Goal: Transaction & Acquisition: Purchase product/service

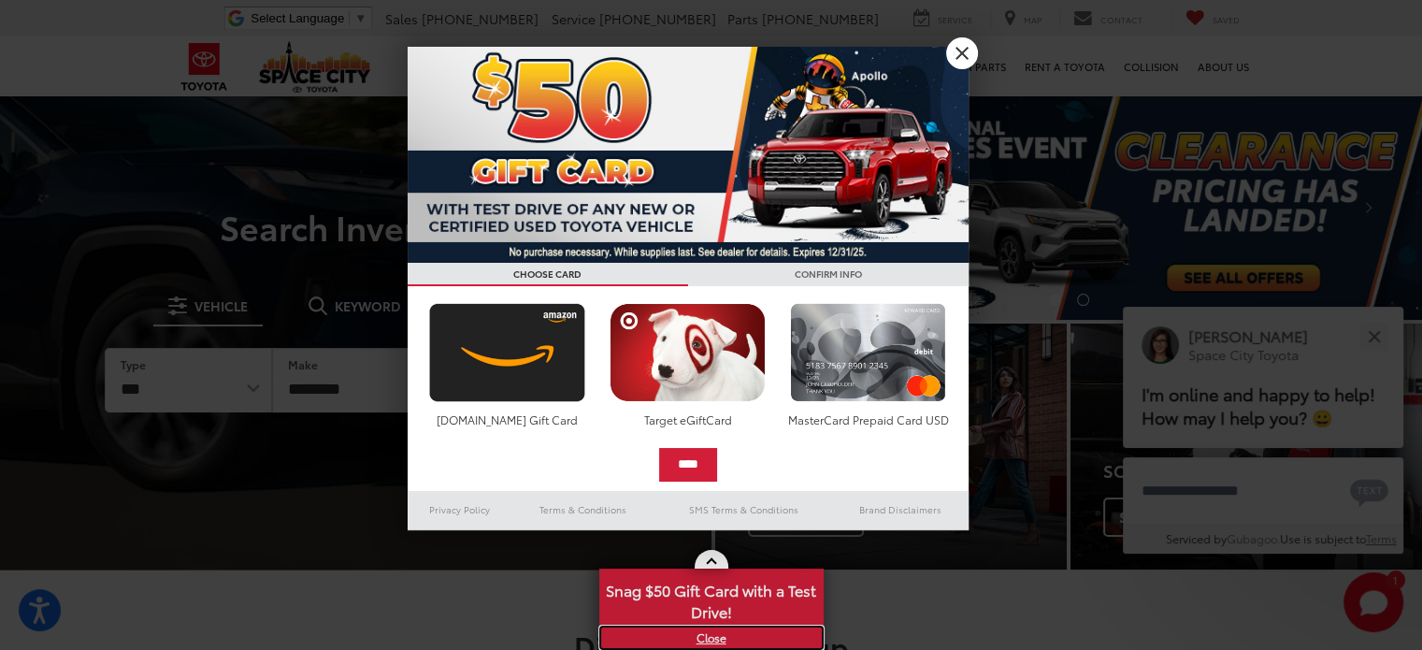
click at [718, 642] on link "X" at bounding box center [711, 637] width 221 height 21
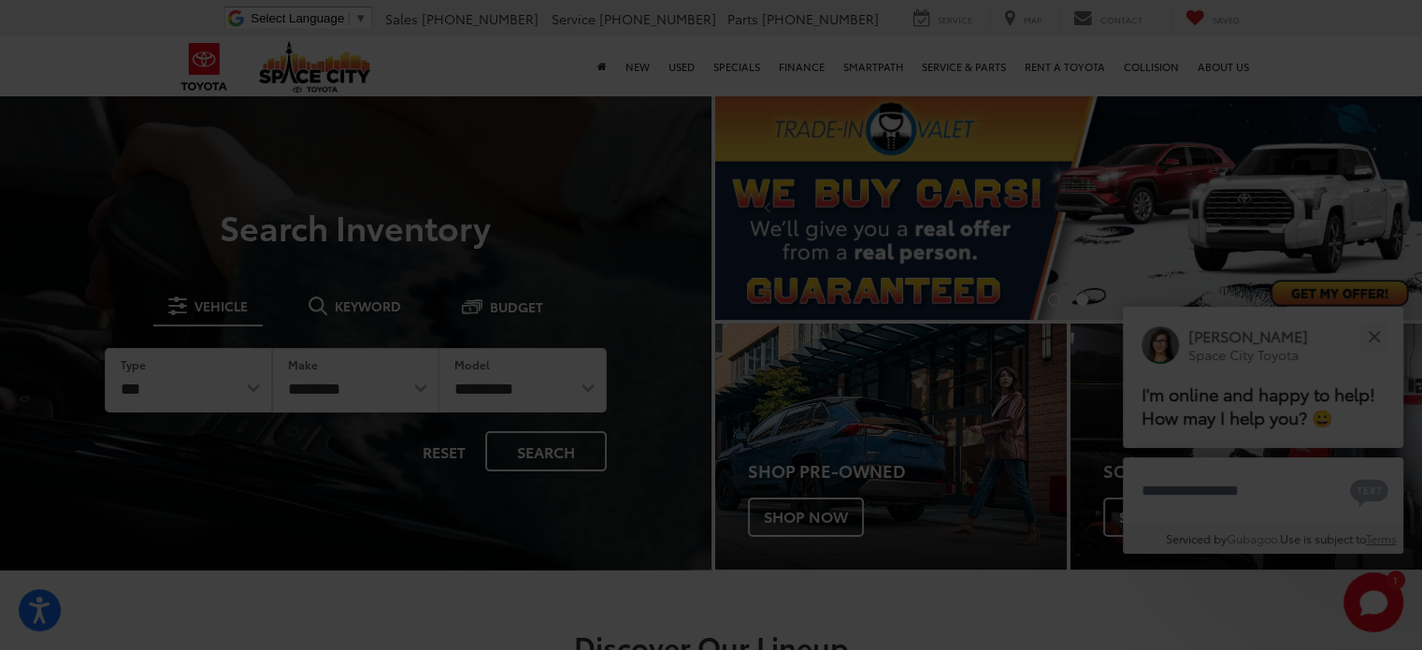
click at [688, 65] on div at bounding box center [711, 325] width 1422 height 650
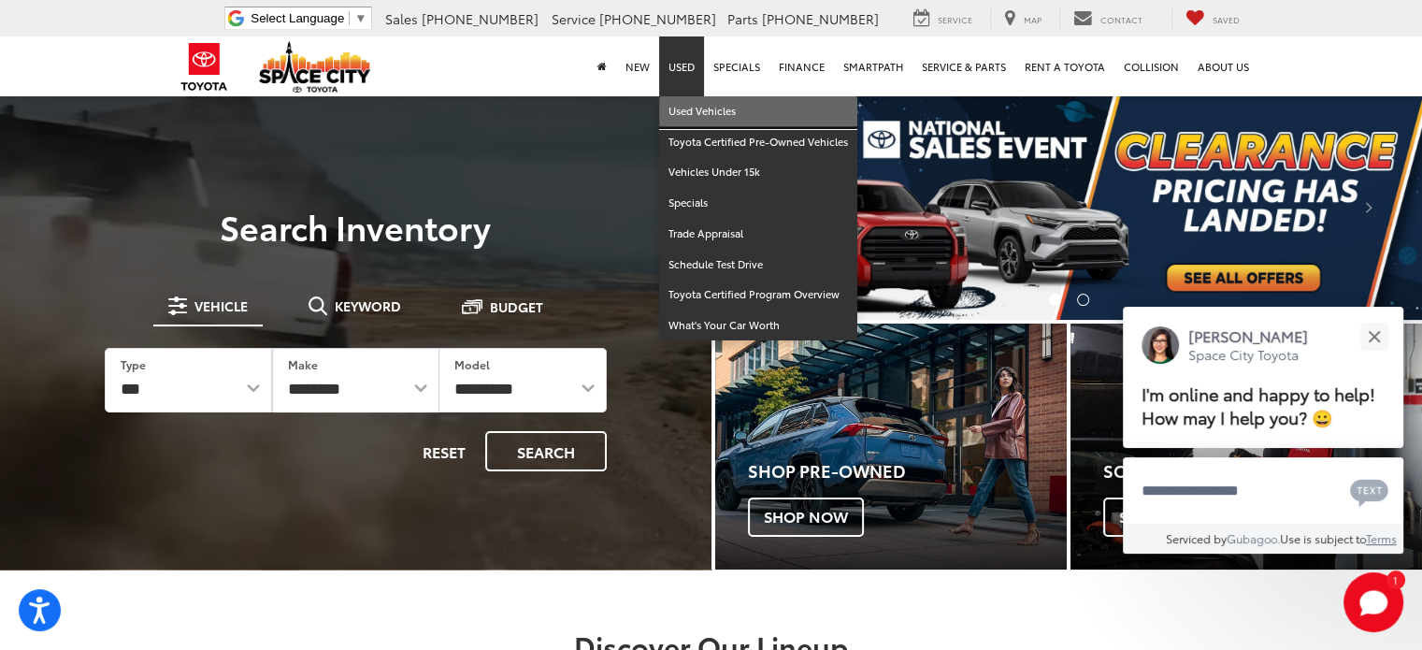
click at [697, 107] on link "Used Vehicles" at bounding box center [758, 111] width 198 height 31
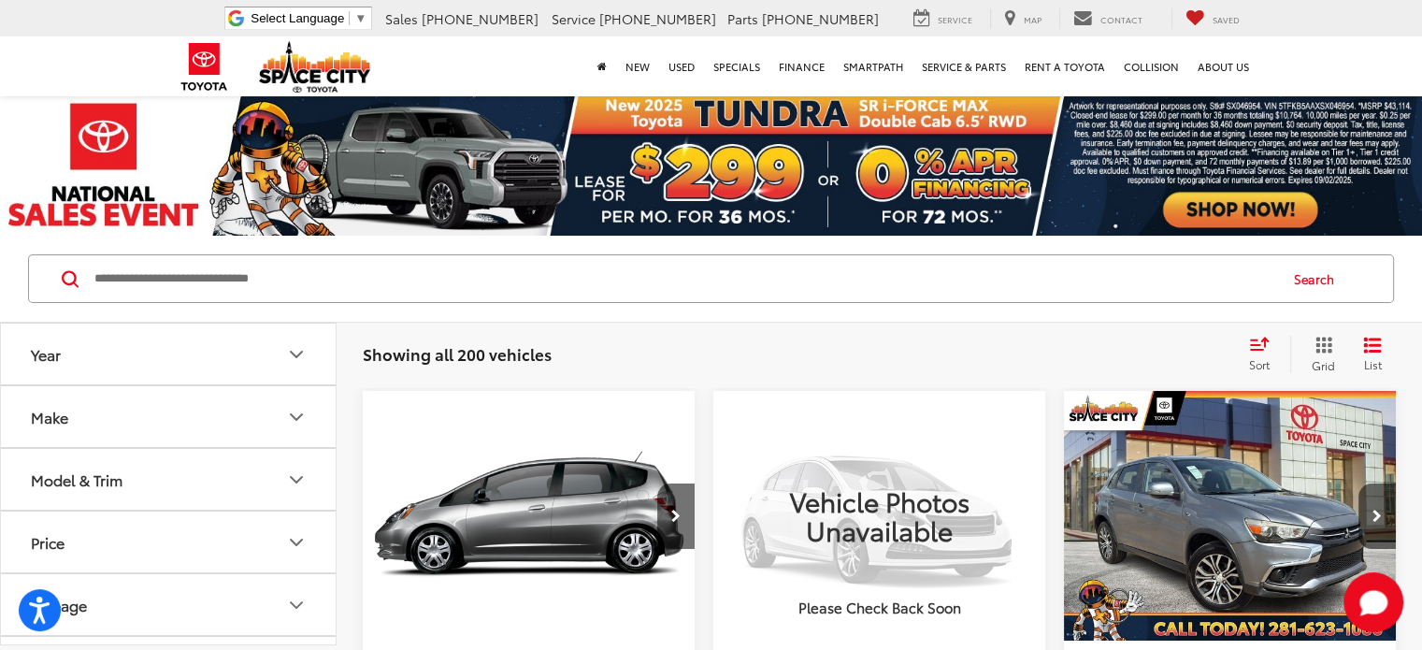
scroll to position [93, 0]
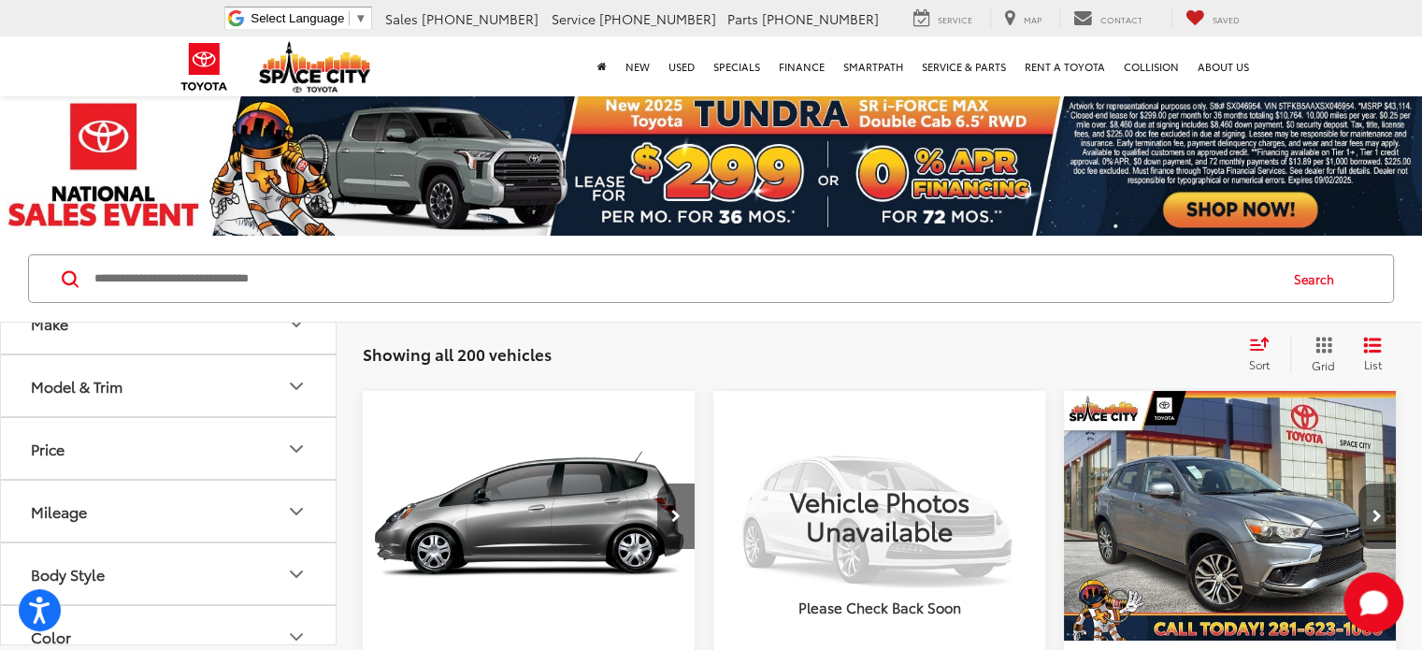
click at [238, 440] on button "Price" at bounding box center [169, 448] width 337 height 61
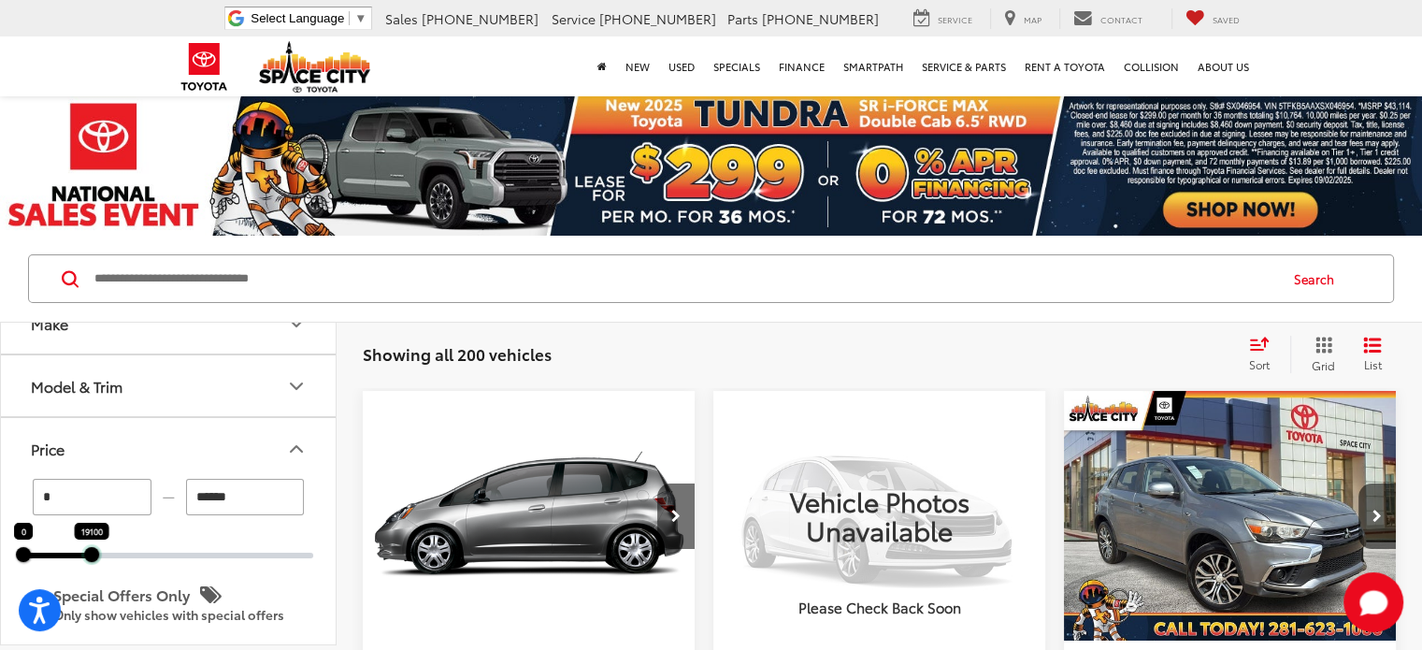
drag, startPoint x: 316, startPoint y: 550, endPoint x: 94, endPoint y: 531, distance: 222.4
click at [94, 547] on div "19100" at bounding box center [91, 554] width 15 height 15
type input "******"
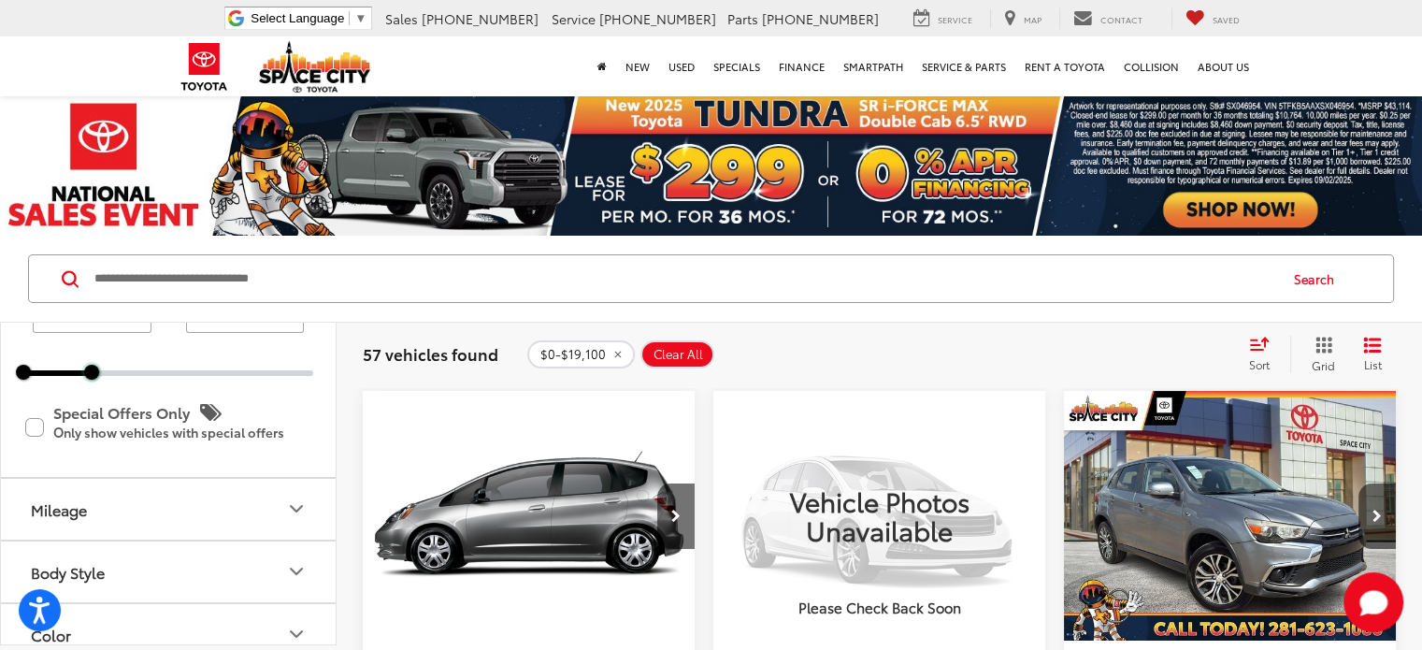
scroll to position [280, 0]
click at [198, 510] on button "Mileage" at bounding box center [169, 504] width 337 height 61
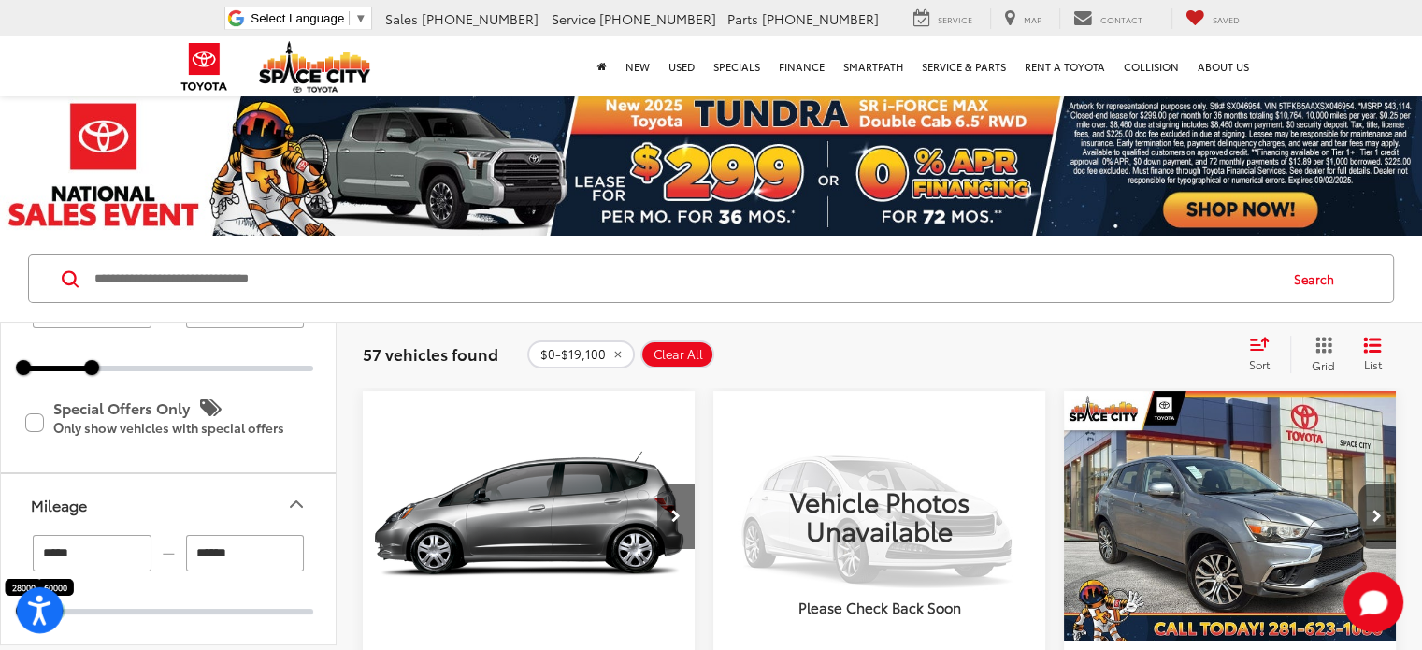
drag, startPoint x: 310, startPoint y: 609, endPoint x: 52, endPoint y: 594, distance: 258.5
type input "*****"
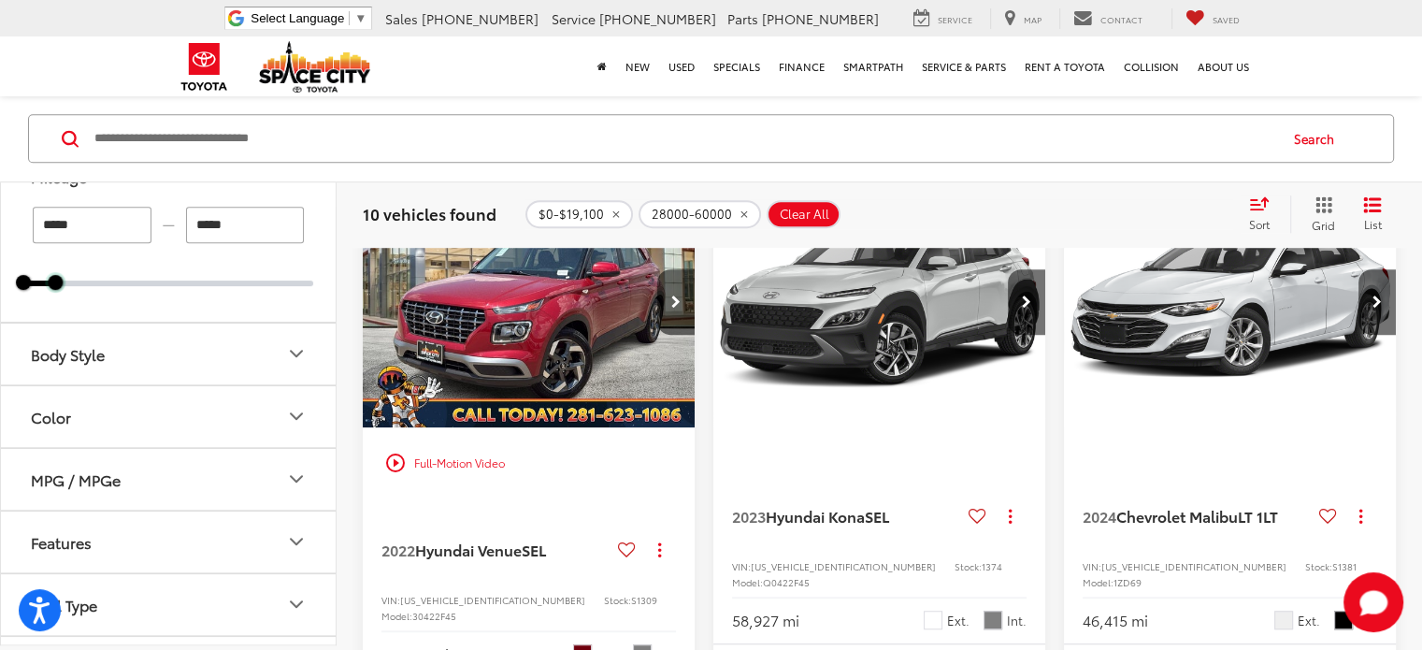
scroll to position [1215, 0]
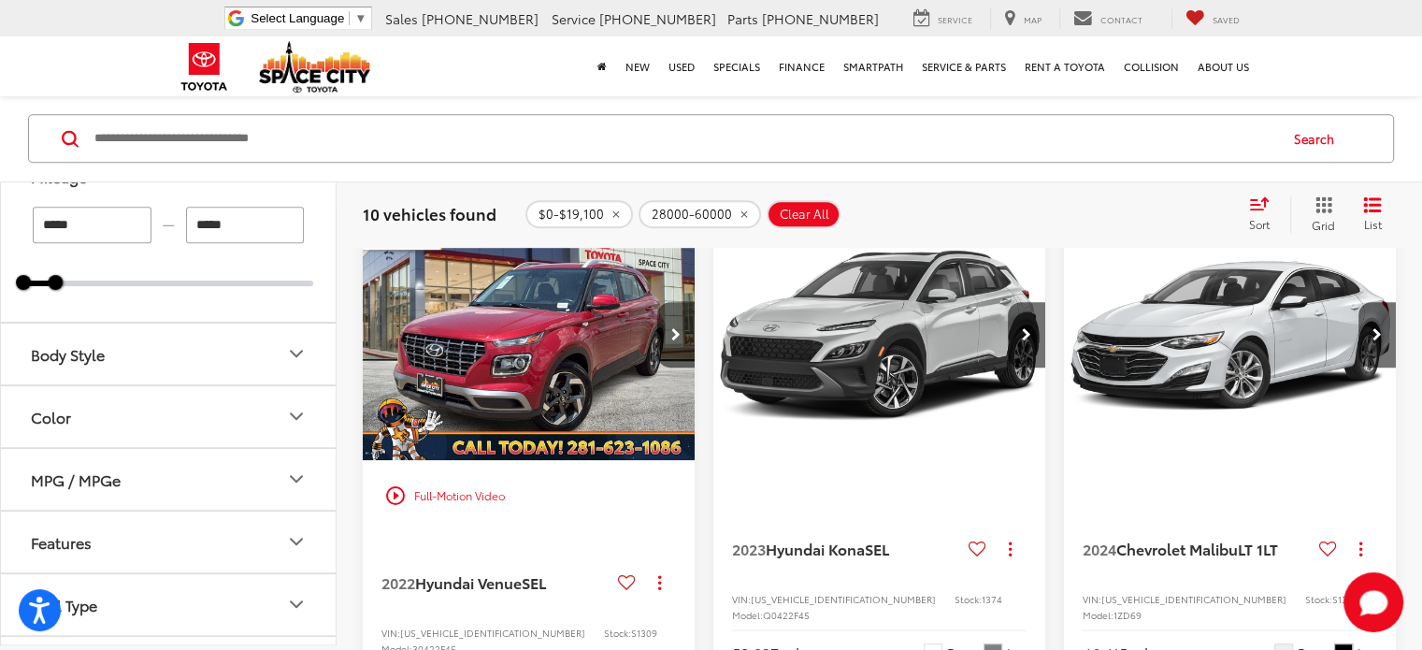
click at [824, 410] on img "2023 Hyundai Kona SEL 0" at bounding box center [879, 335] width 335 height 251
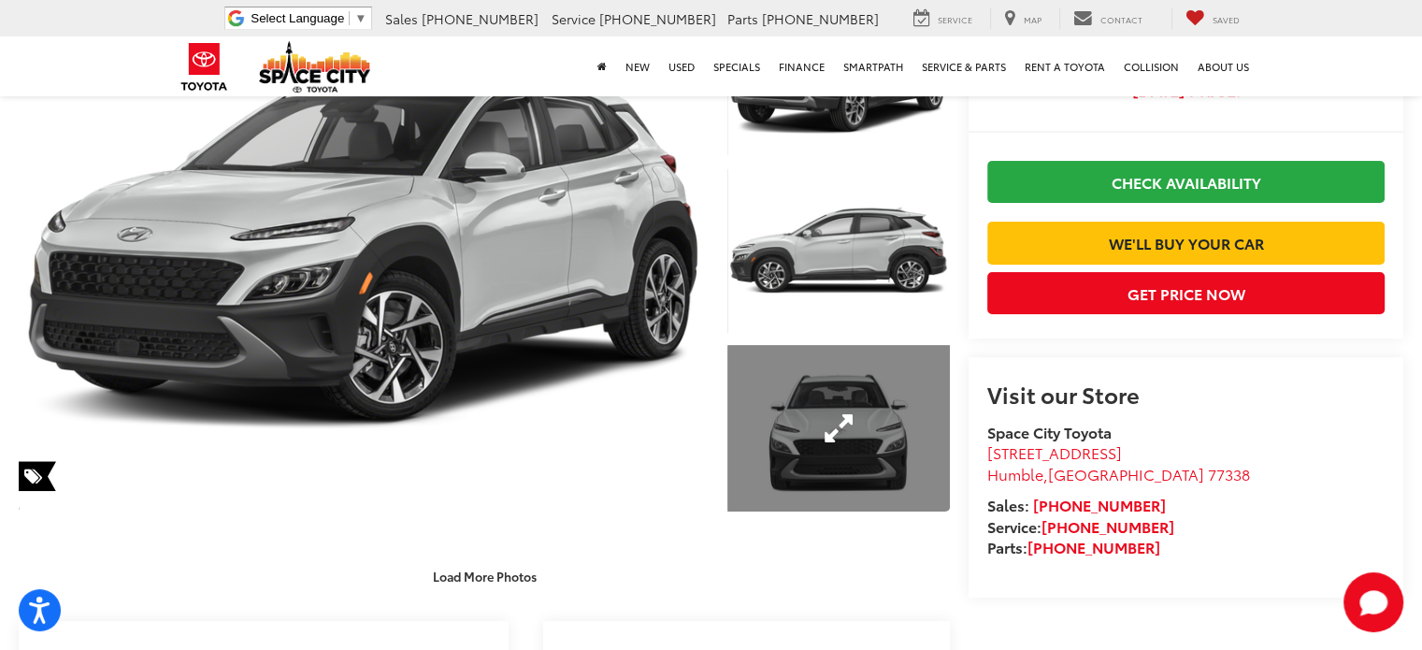
scroll to position [374, 0]
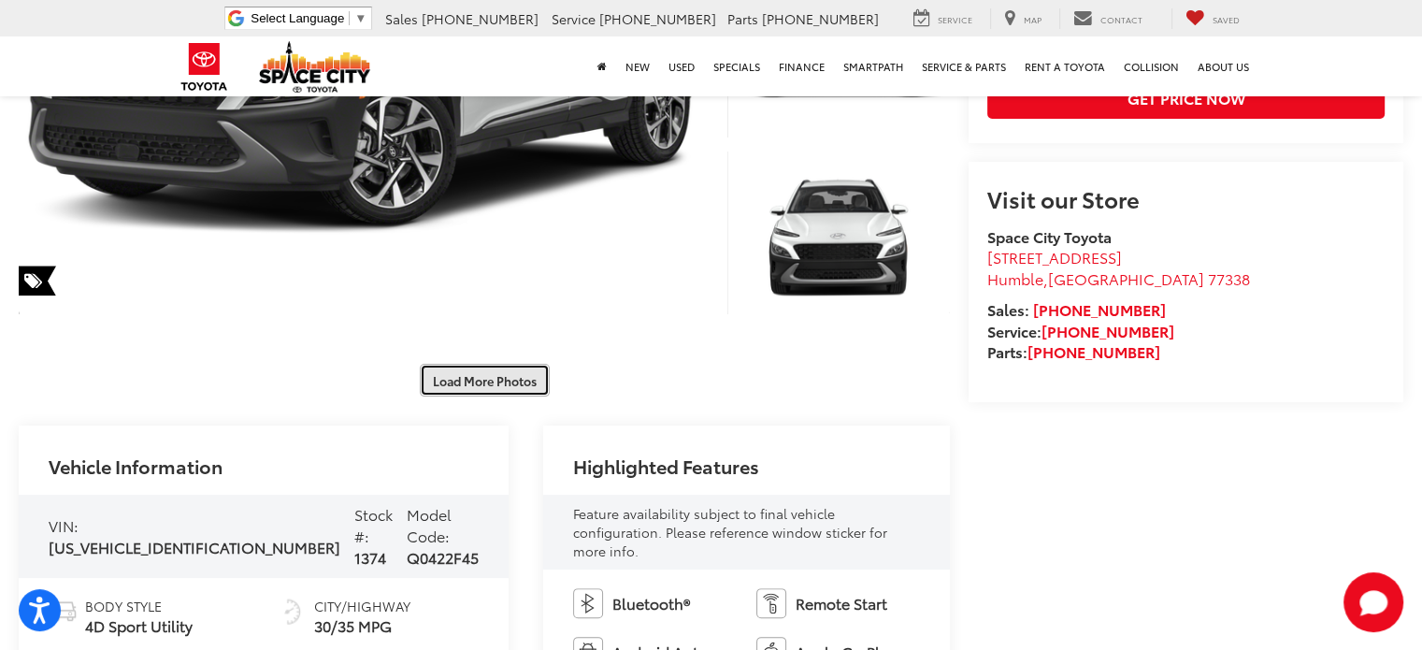
click at [498, 382] on button "Load More Photos" at bounding box center [485, 380] width 130 height 33
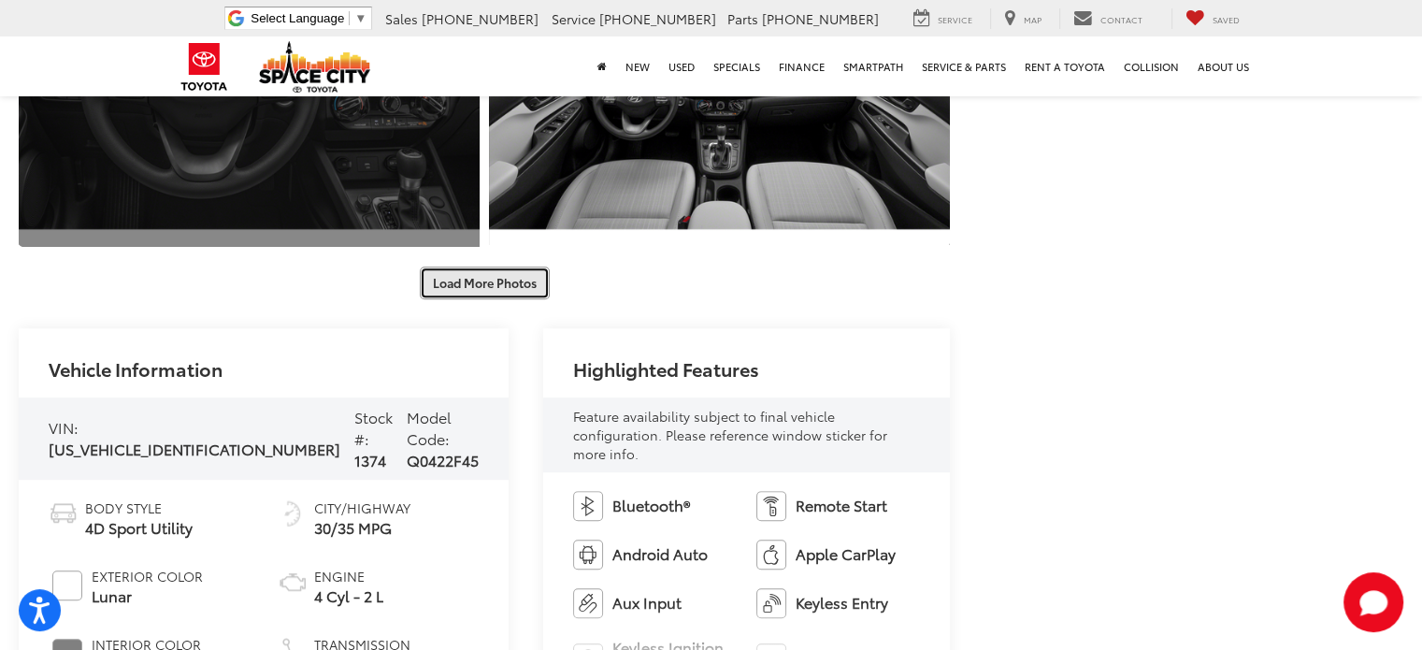
scroll to position [1215, 0]
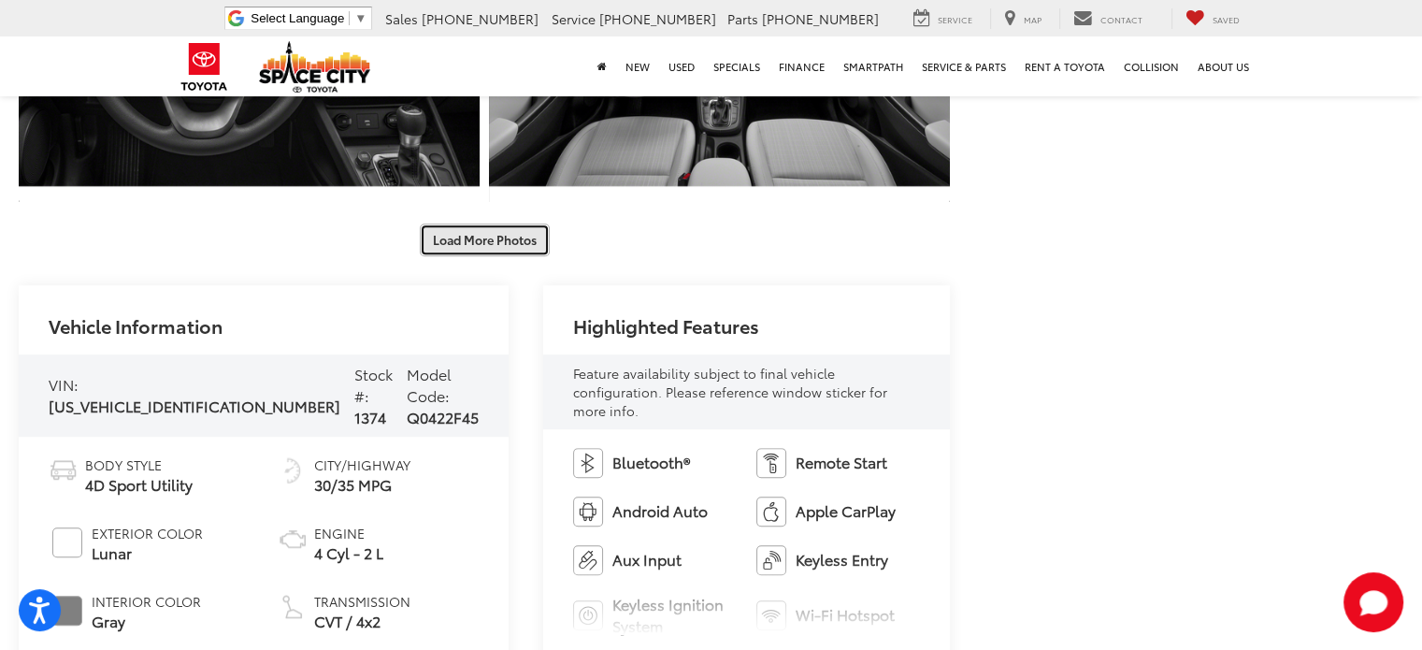
click at [474, 243] on button "Load More Photos" at bounding box center [485, 239] width 130 height 33
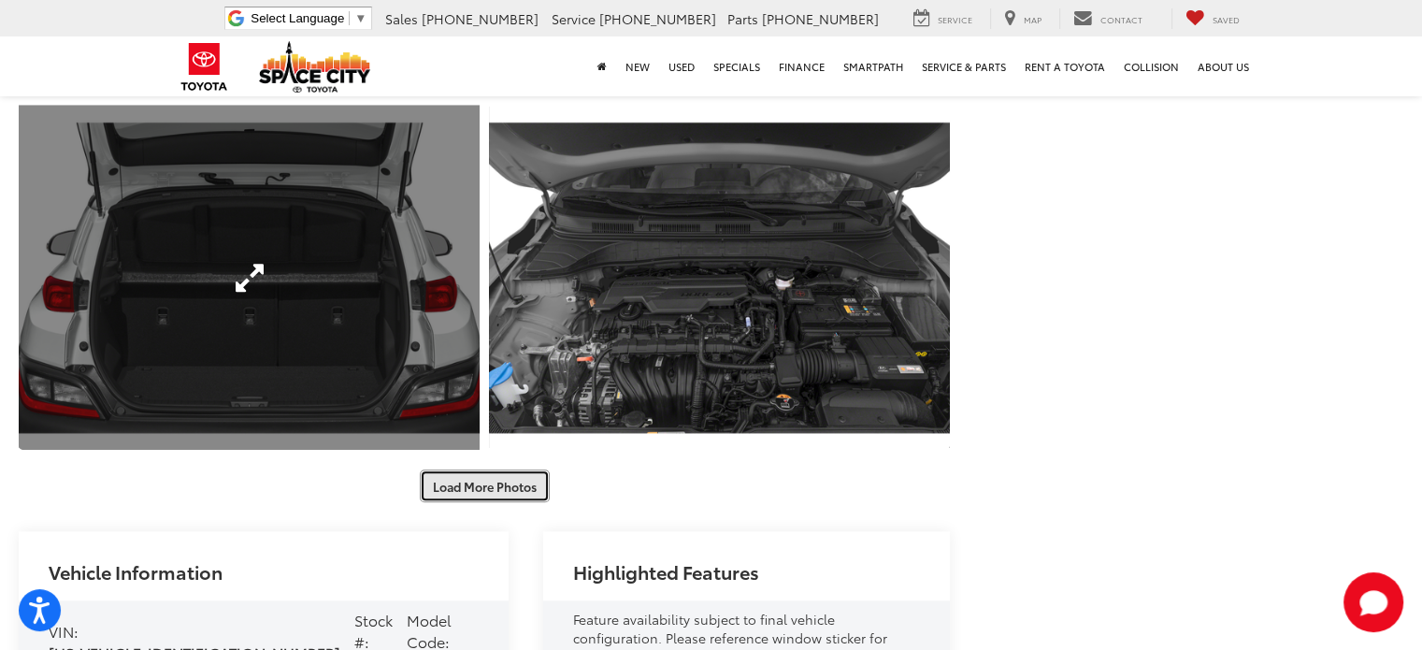
scroll to position [1683, 0]
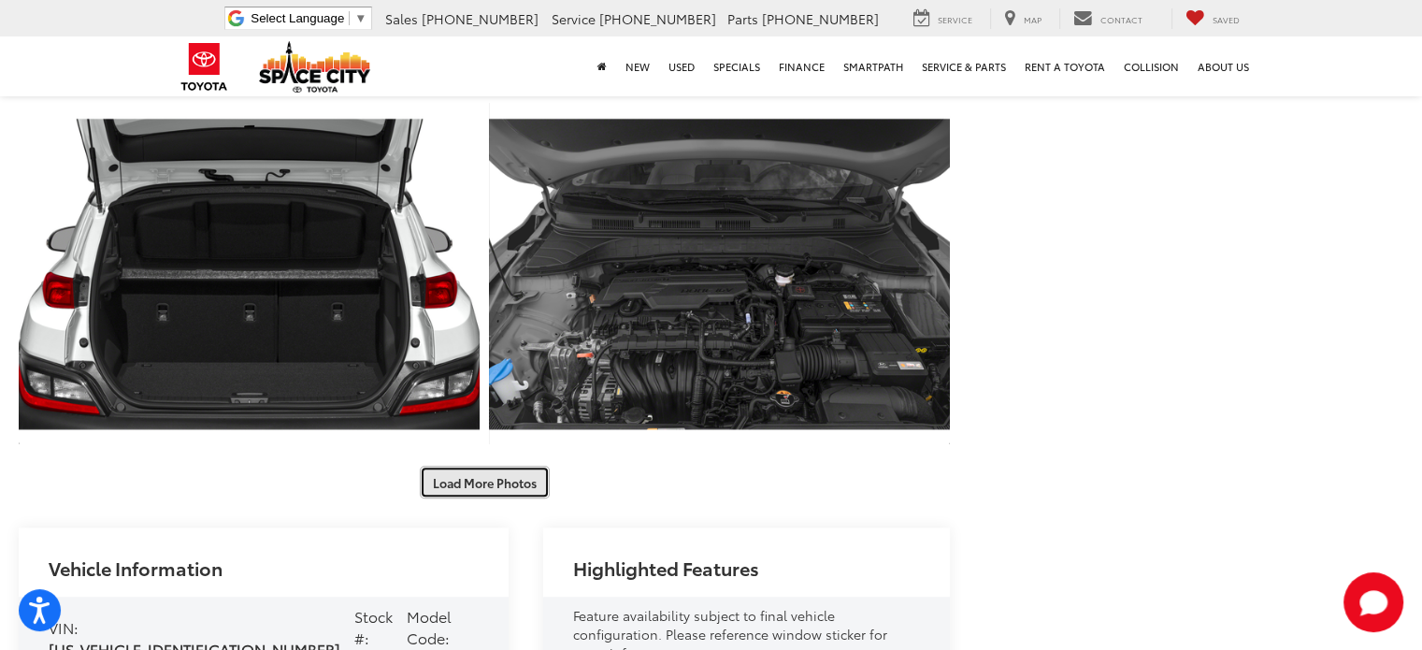
click at [491, 487] on button "Load More Photos" at bounding box center [485, 482] width 130 height 33
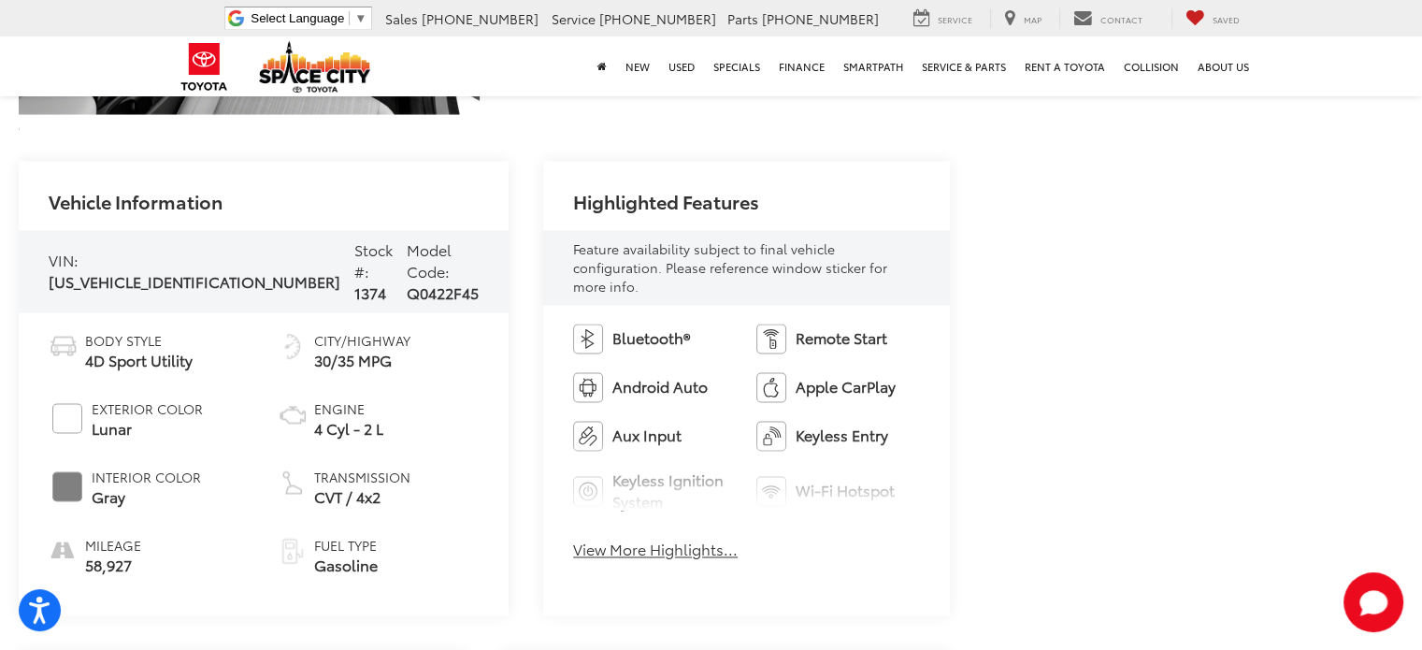
scroll to position [2711, 0]
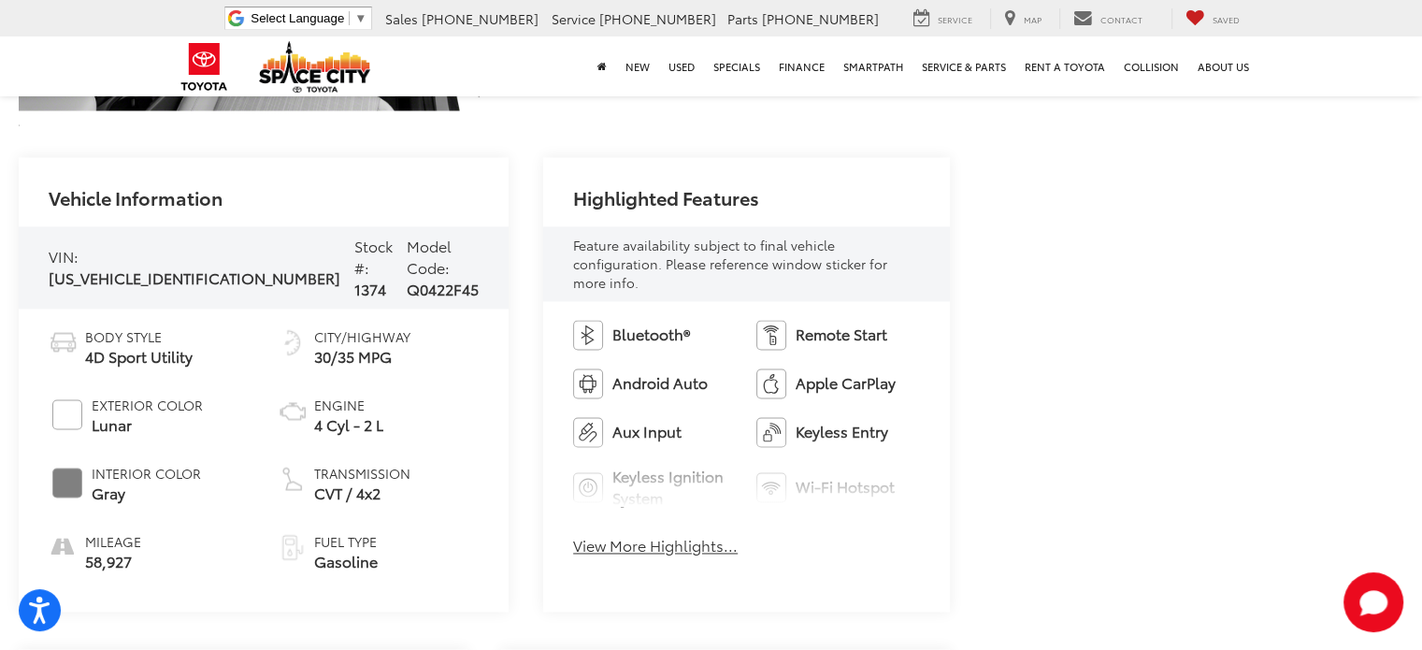
click at [576, 535] on button "View More Highlights..." at bounding box center [655, 546] width 165 height 22
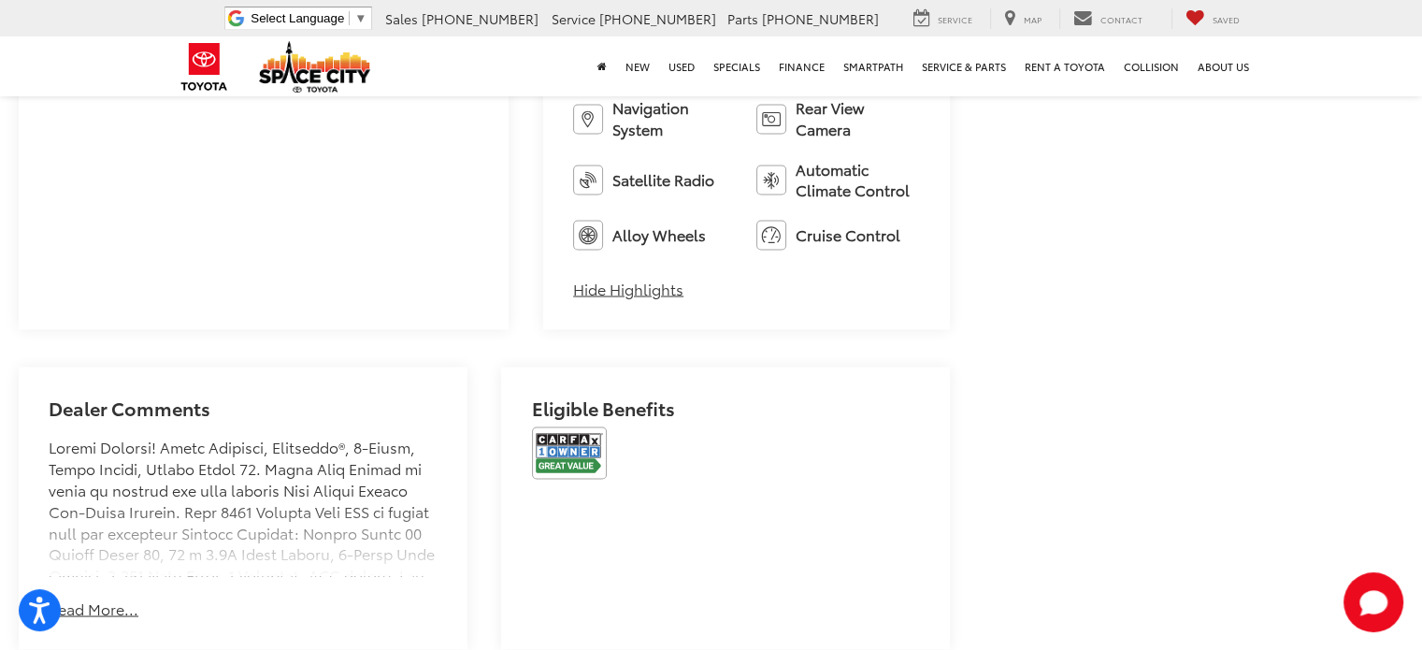
scroll to position [3272, 0]
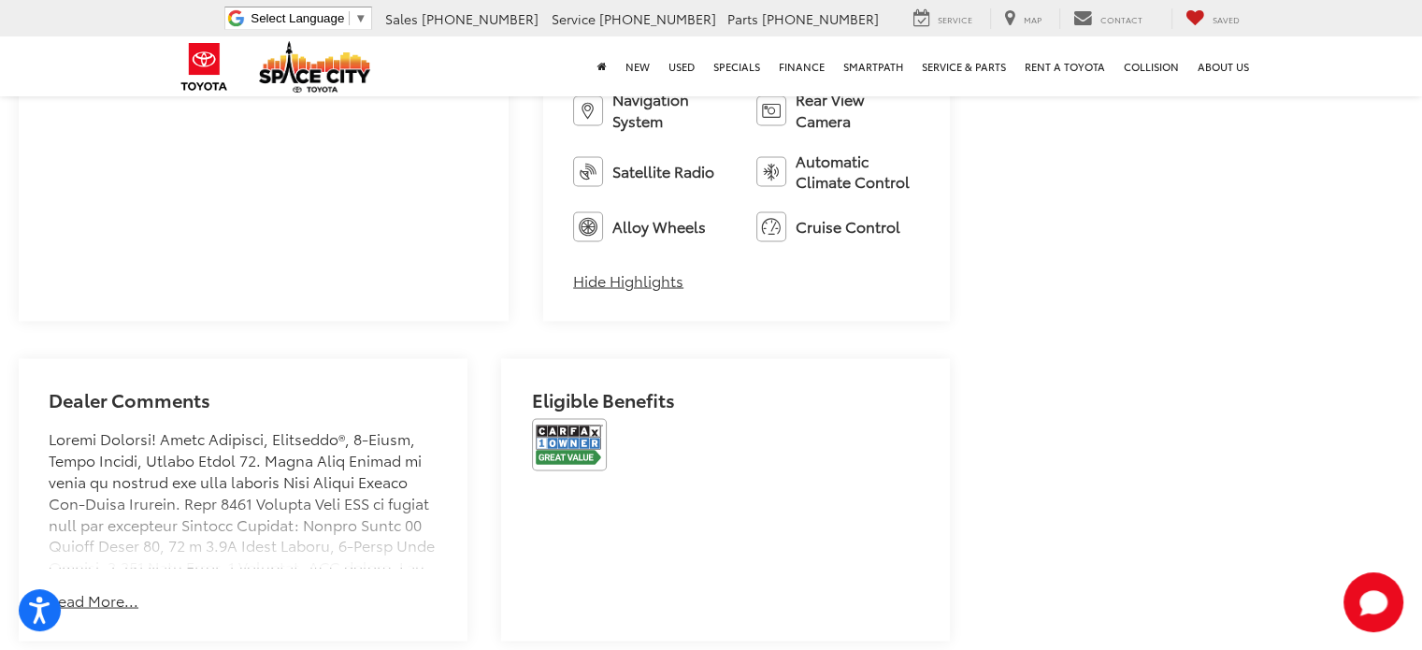
click at [80, 589] on button "Read More..." at bounding box center [94, 600] width 90 height 22
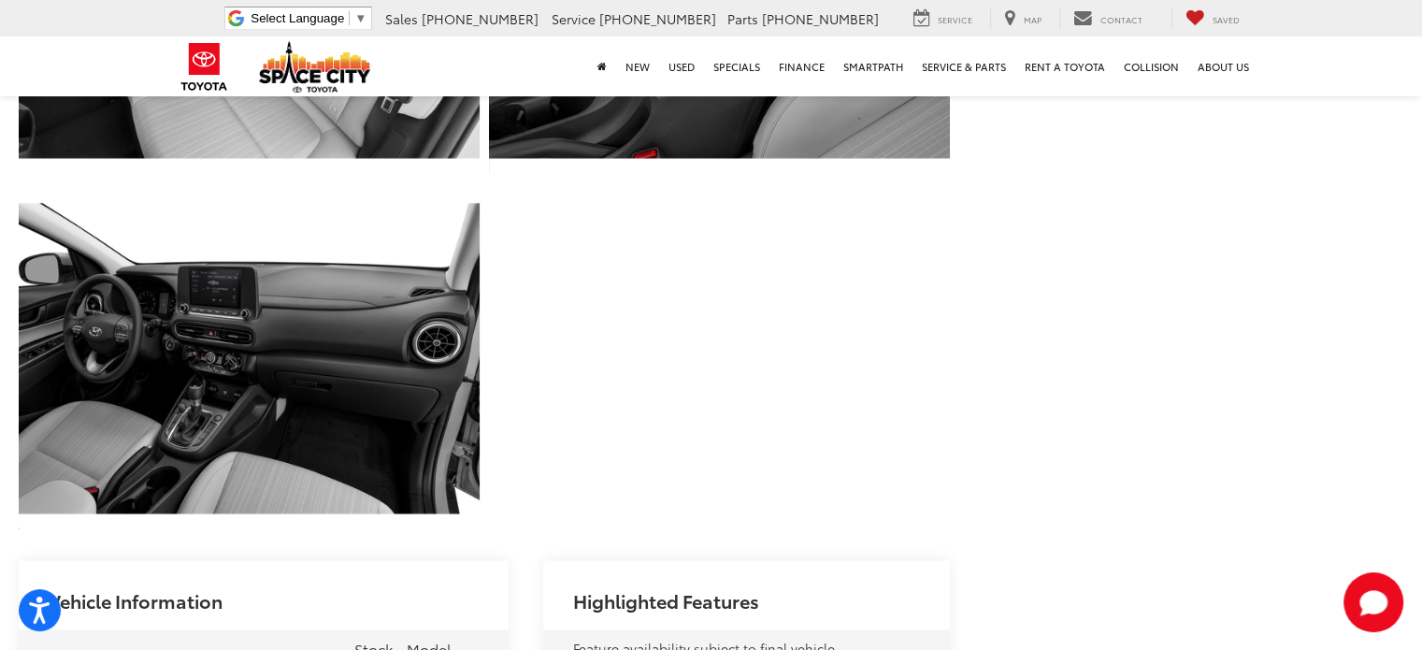
scroll to position [2150, 0]
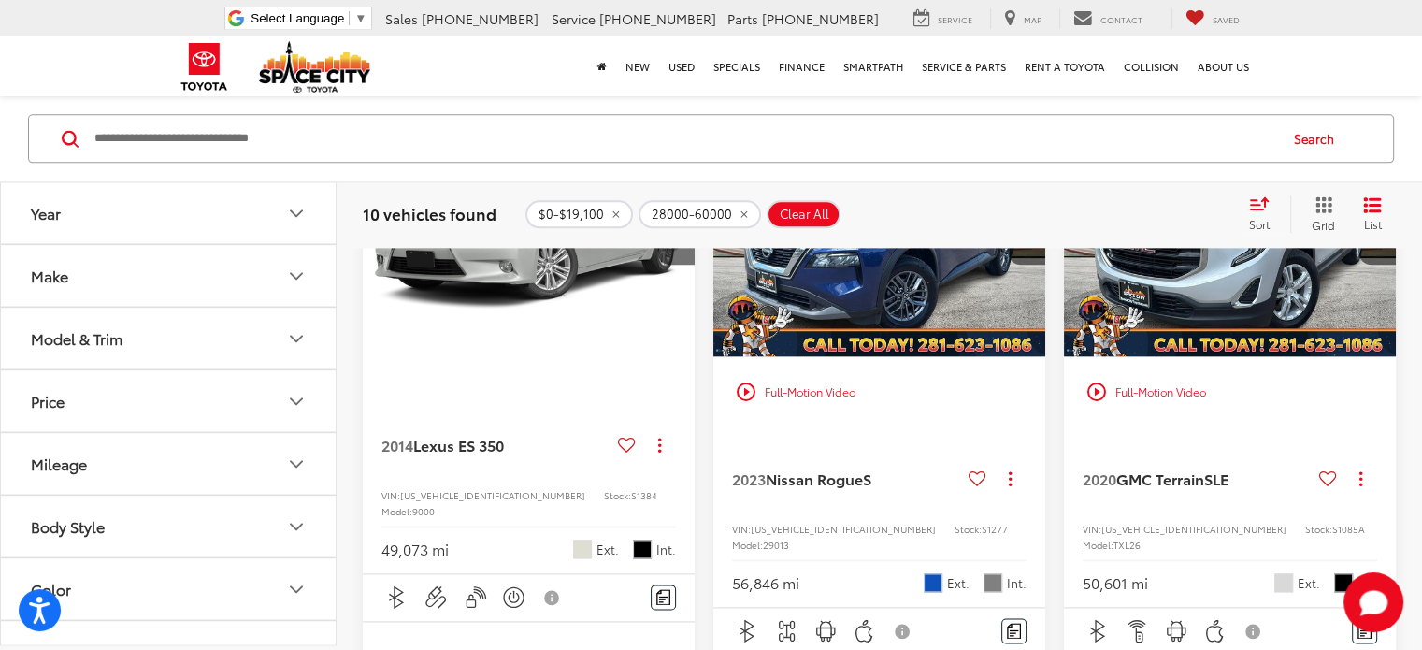
scroll to position [2291, 0]
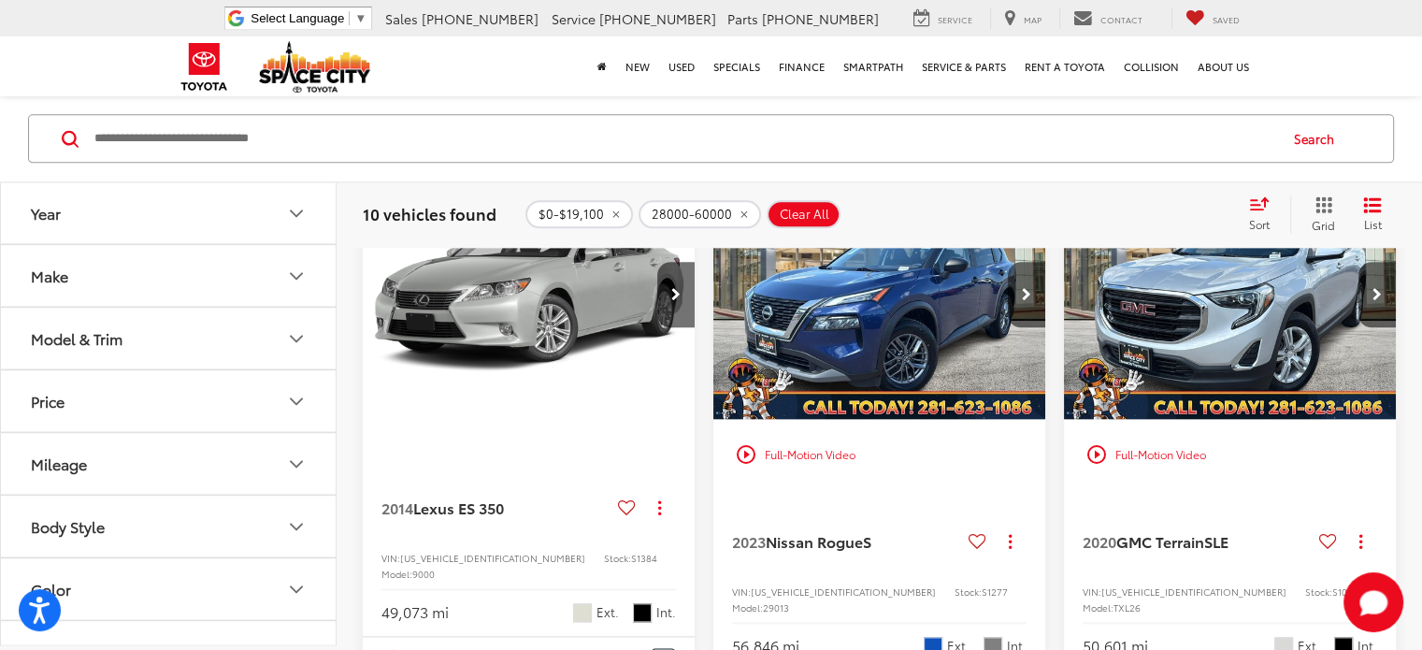
click at [873, 413] on img "2023 Nissan Rogue S 0" at bounding box center [879, 294] width 335 height 251
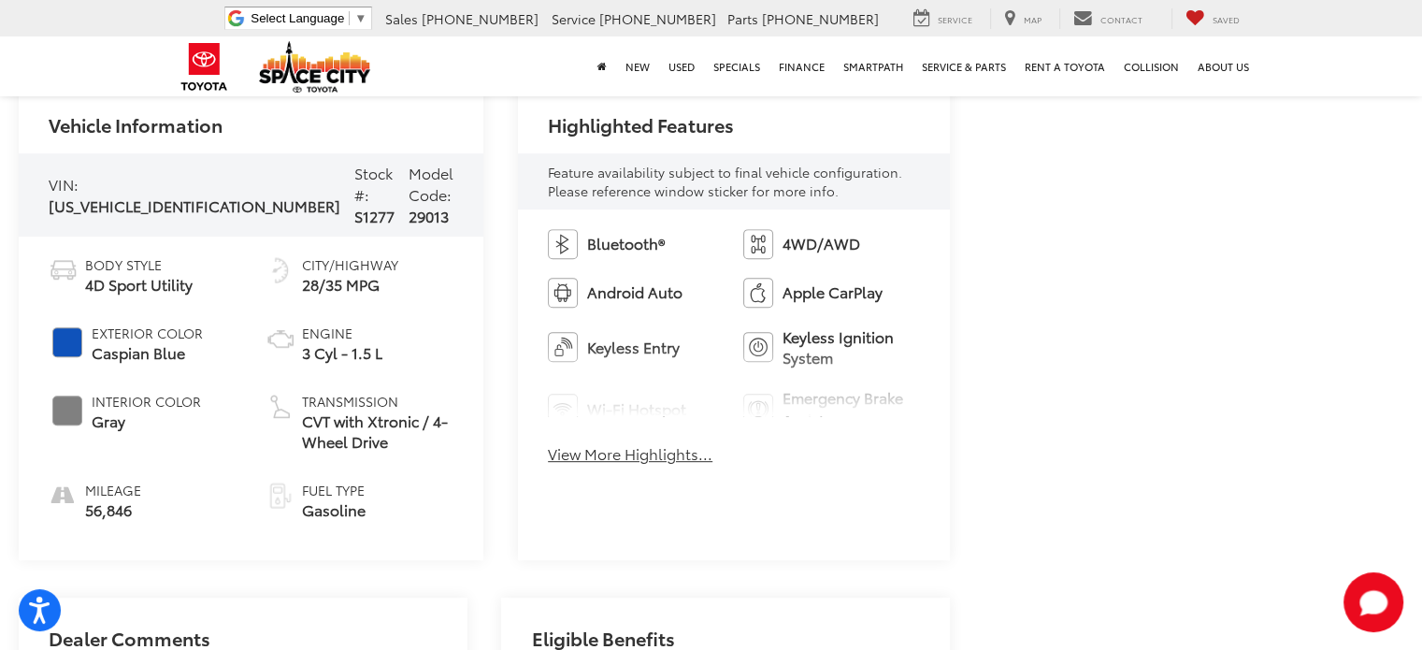
scroll to position [841, 0]
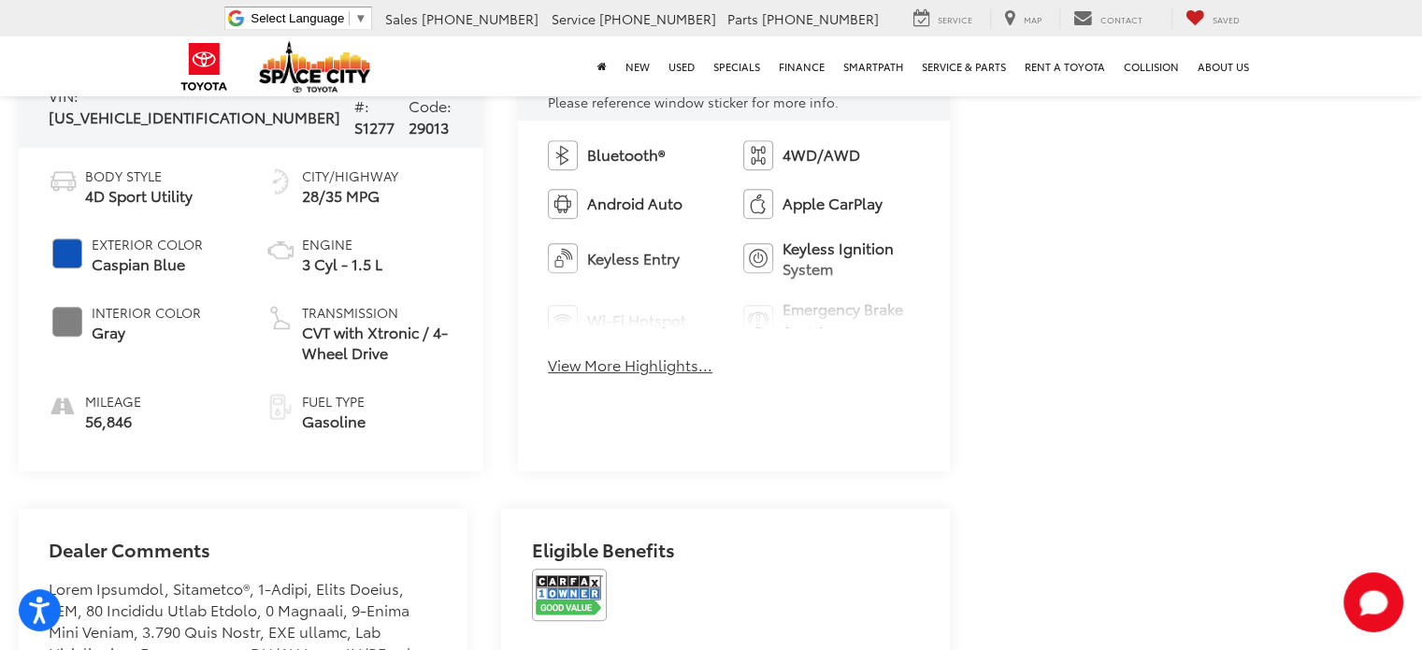
click at [624, 364] on button "View More Highlights..." at bounding box center [630, 365] width 165 height 22
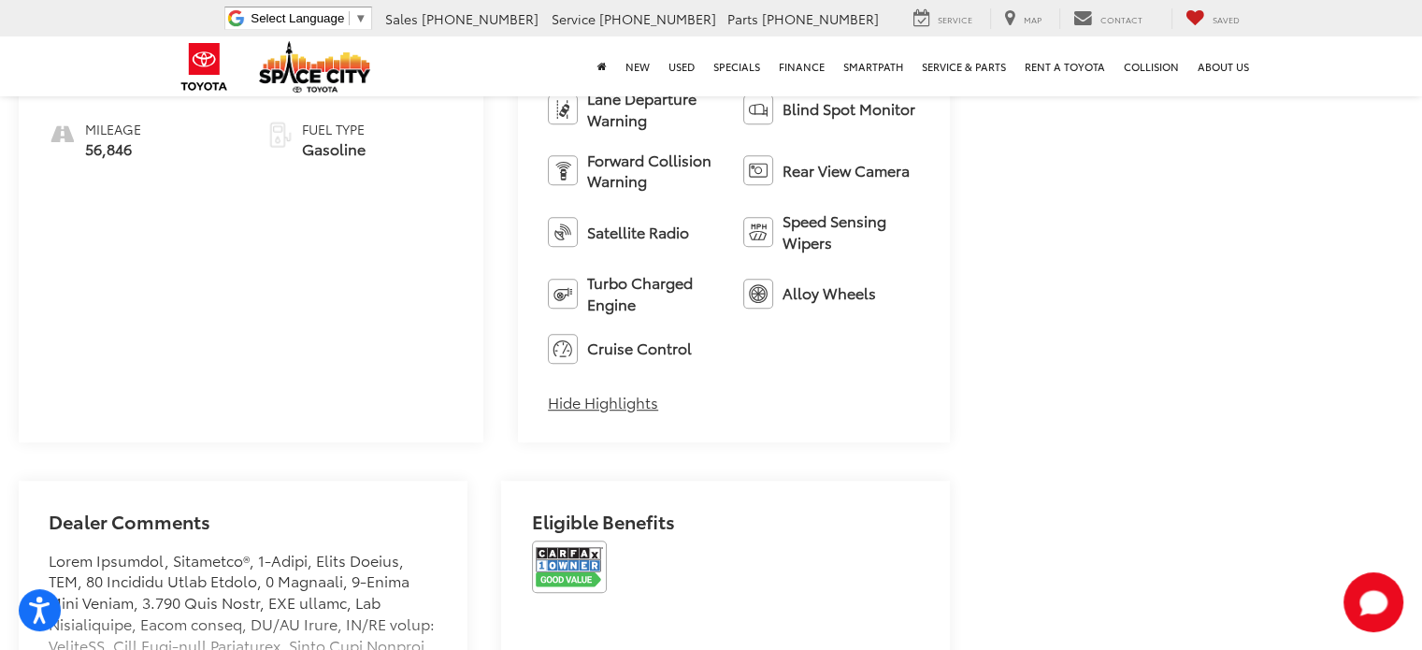
scroll to position [1402, 0]
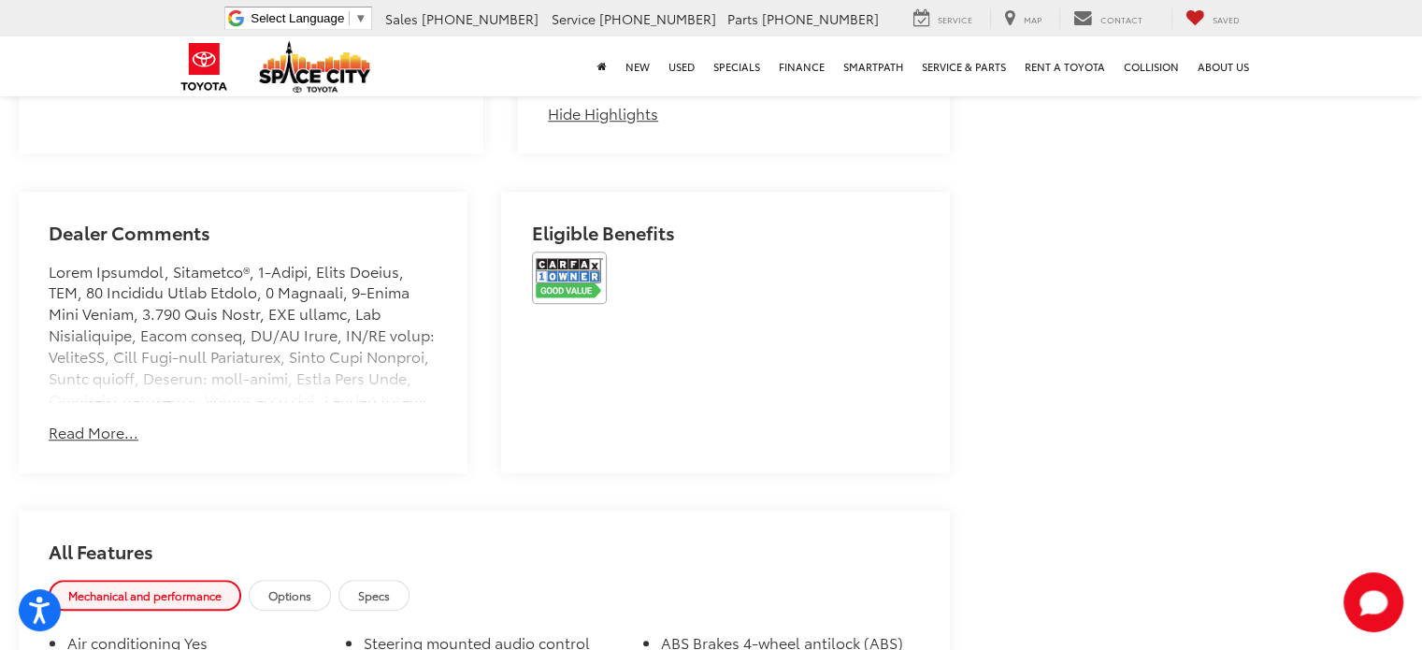
click at [76, 439] on button "Read More..." at bounding box center [94, 433] width 90 height 22
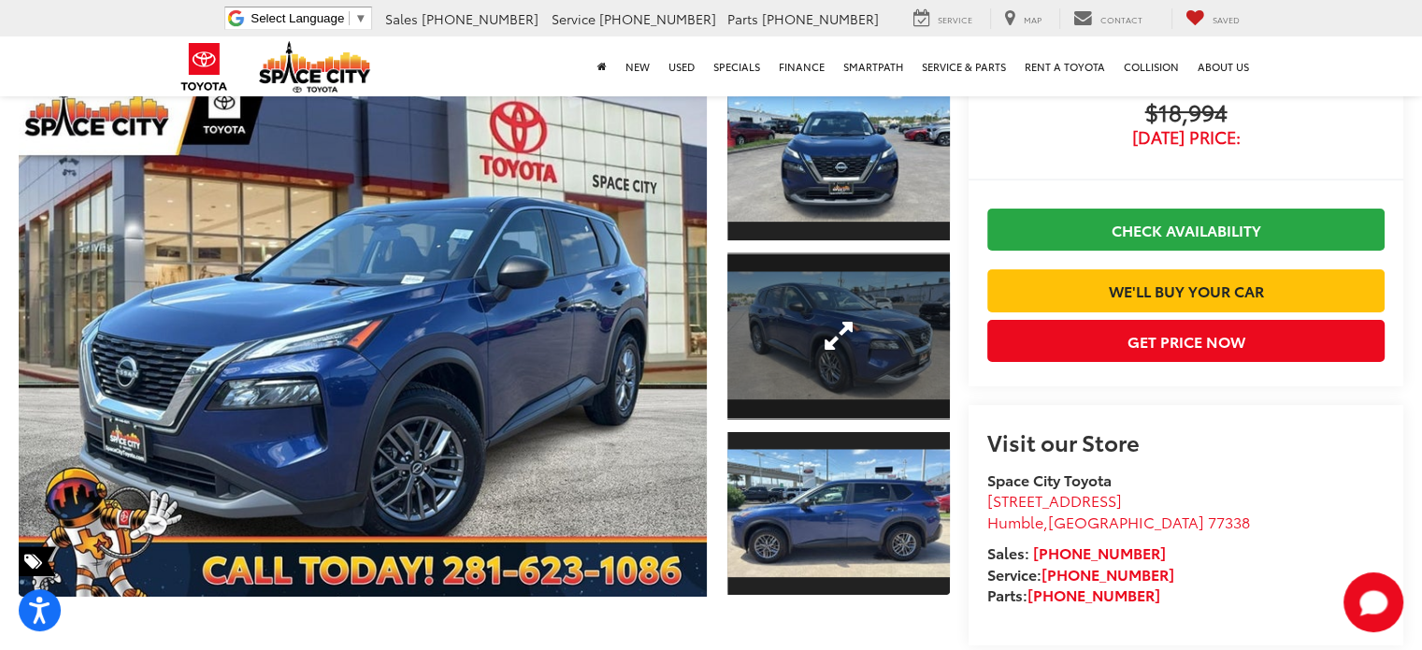
scroll to position [280, 0]
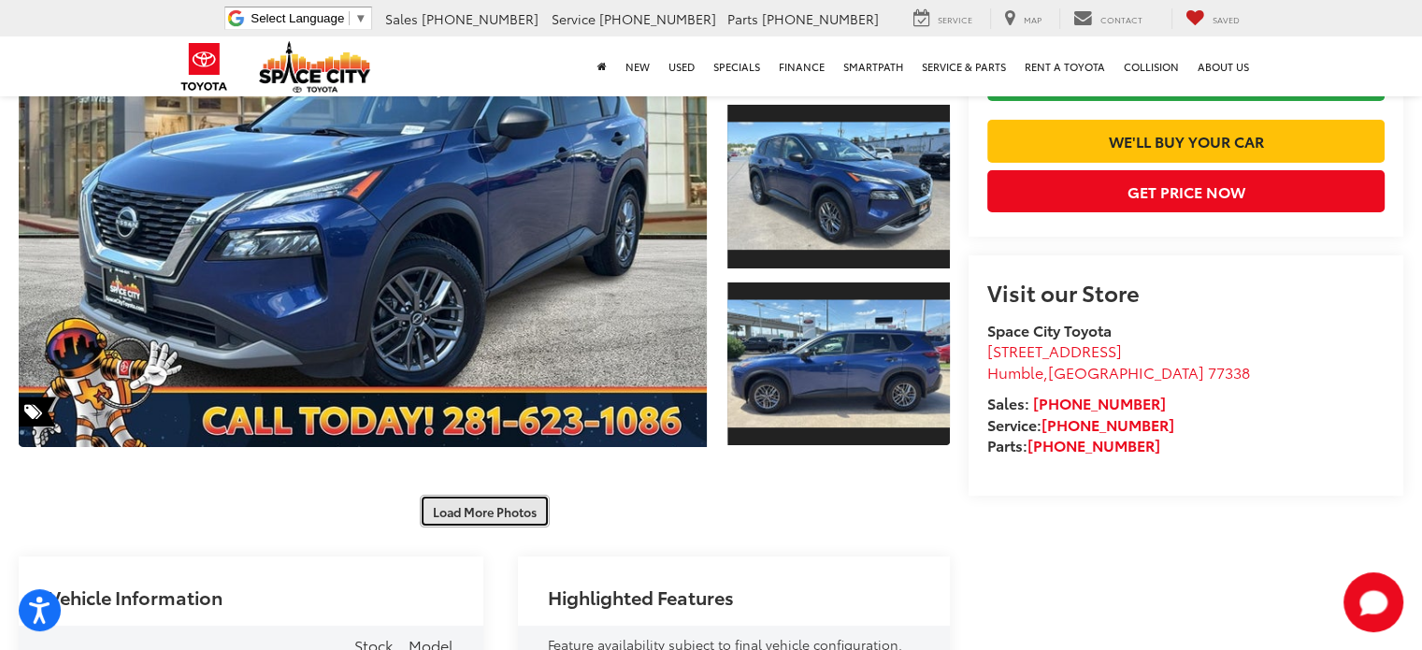
click at [481, 514] on button "Load More Photos" at bounding box center [485, 511] width 130 height 33
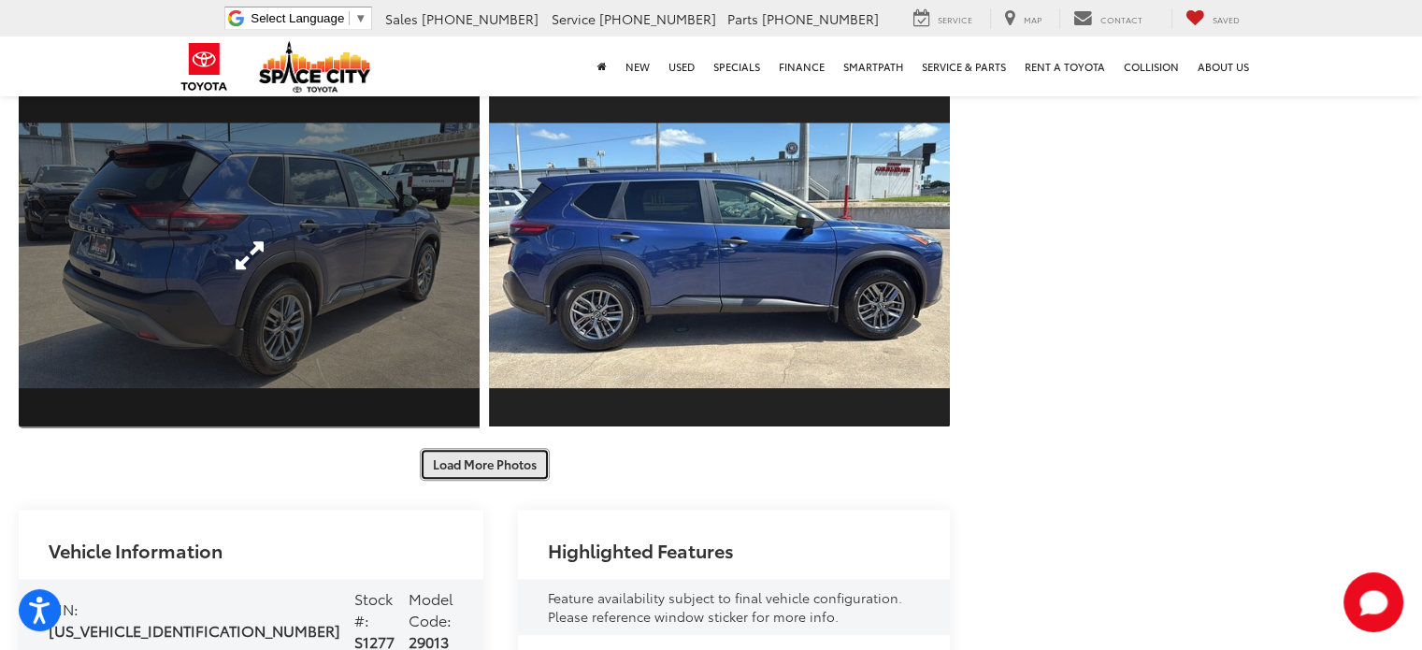
scroll to position [1122, 0]
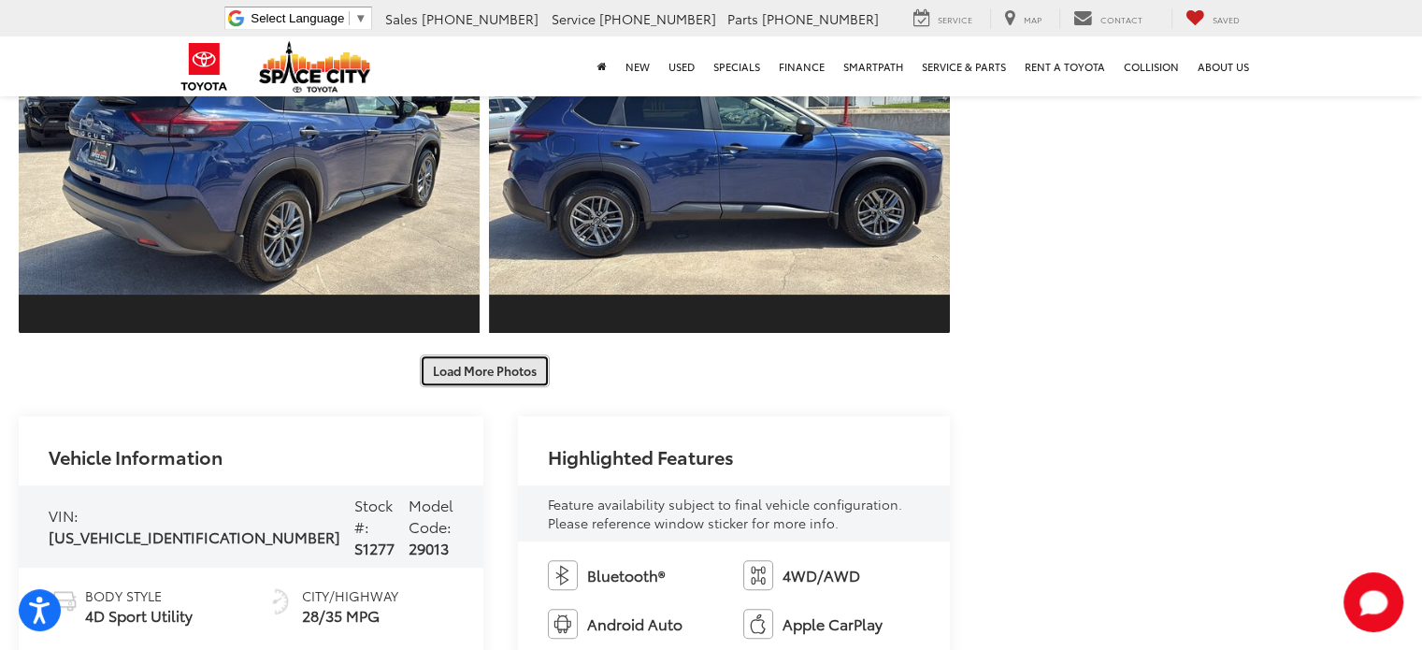
click at [458, 383] on button "Load More Photos" at bounding box center [485, 370] width 130 height 33
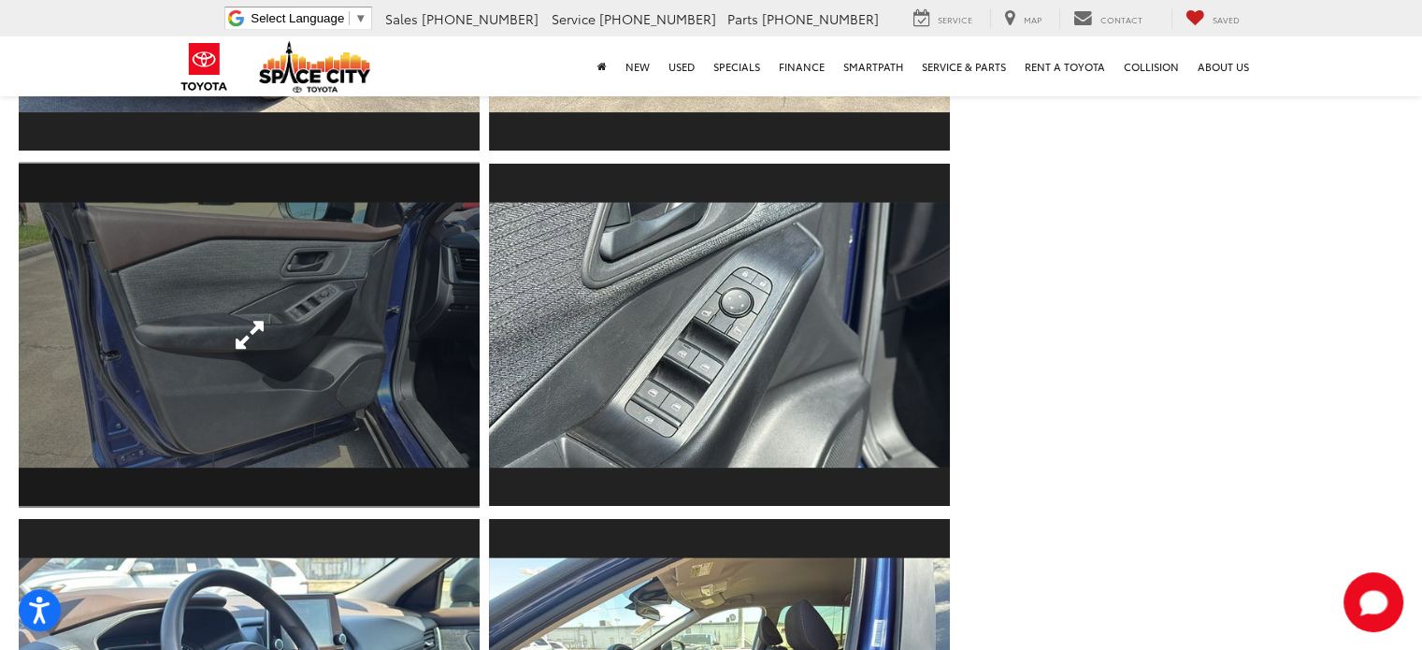
scroll to position [1309, 0]
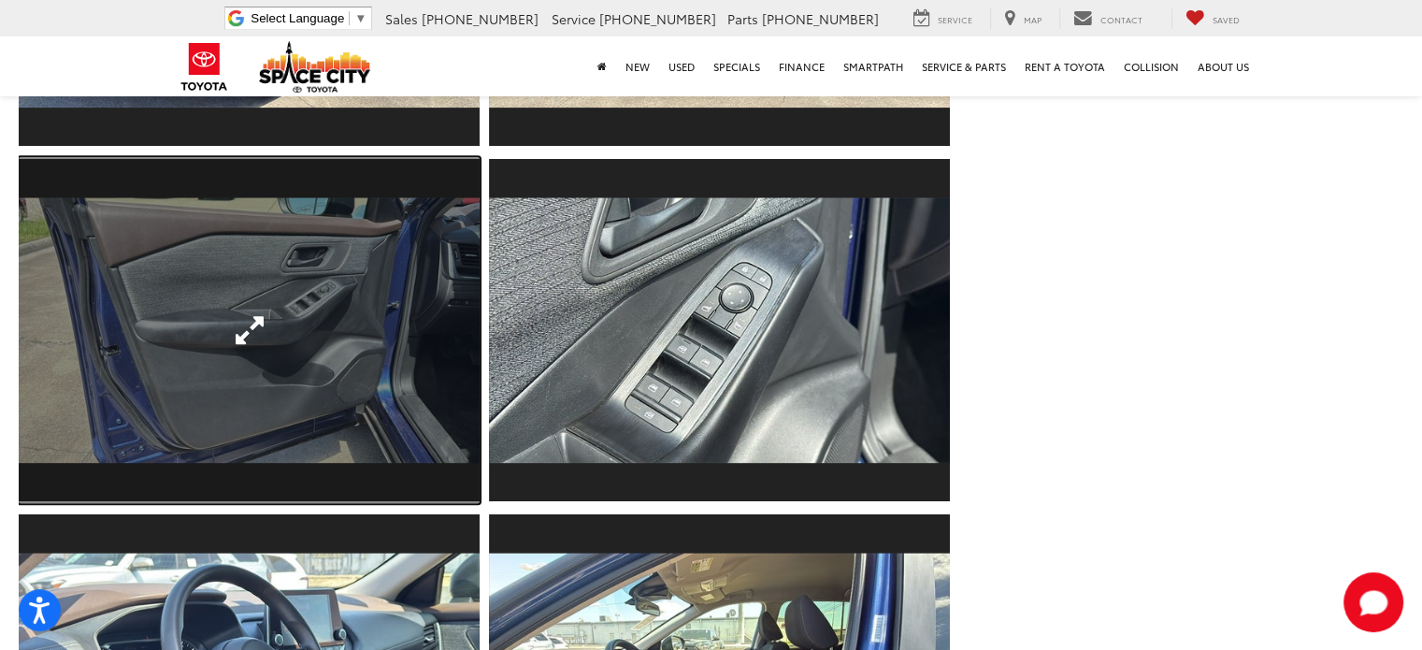
click at [247, 332] on link "Expand Photo 8" at bounding box center [249, 330] width 461 height 346
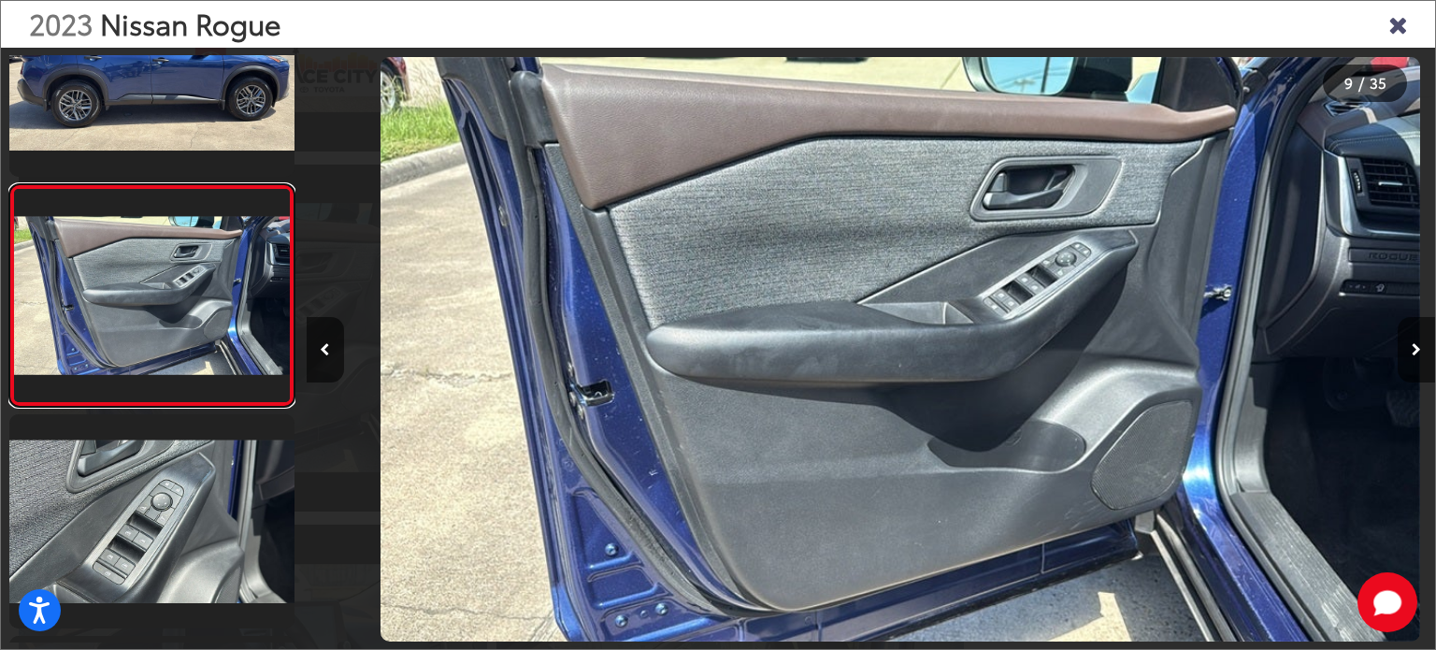
scroll to position [0, 9031]
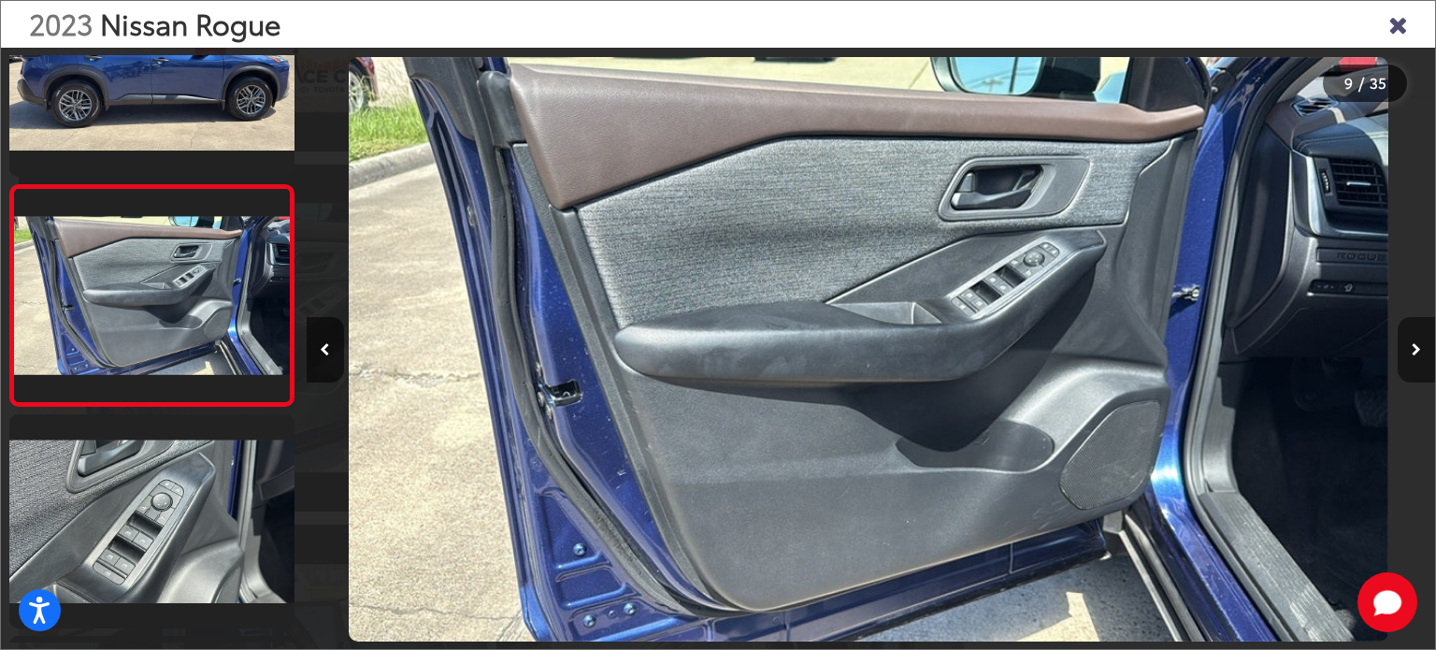
click at [1418, 340] on button "Next image" at bounding box center [1416, 349] width 37 height 65
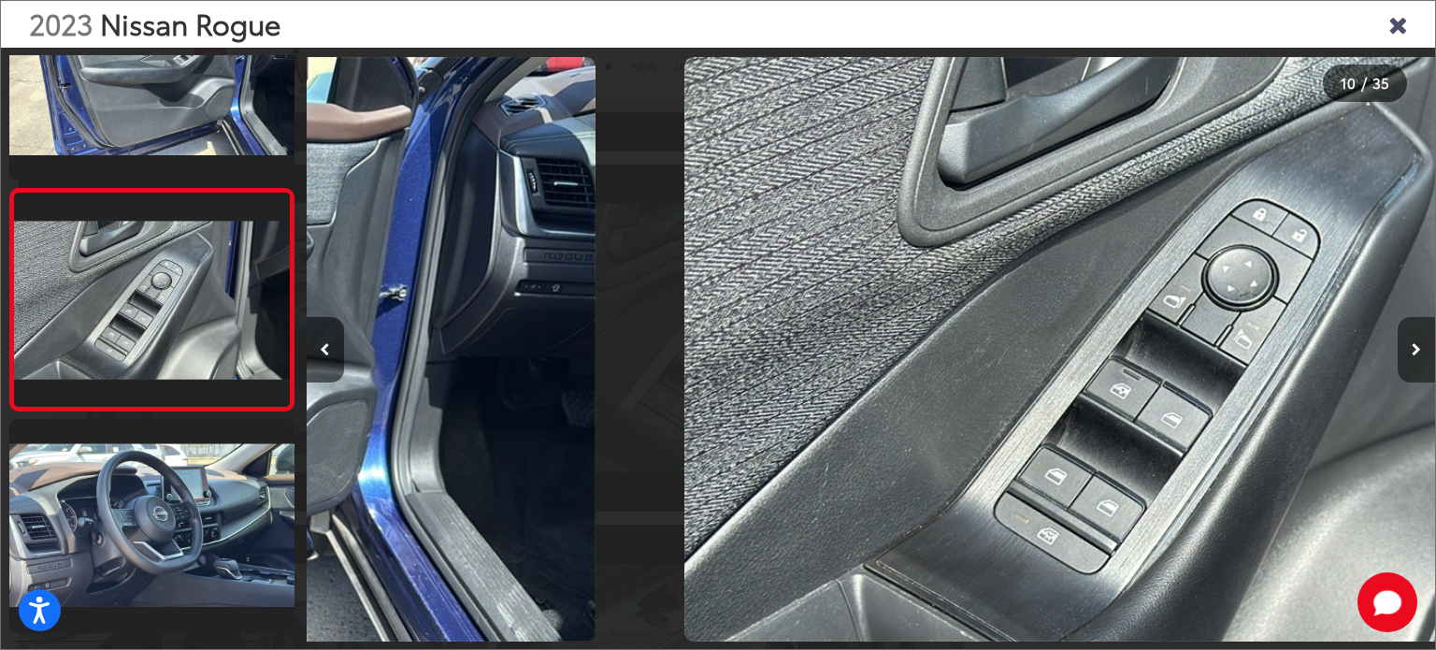
scroll to position [1863, 0]
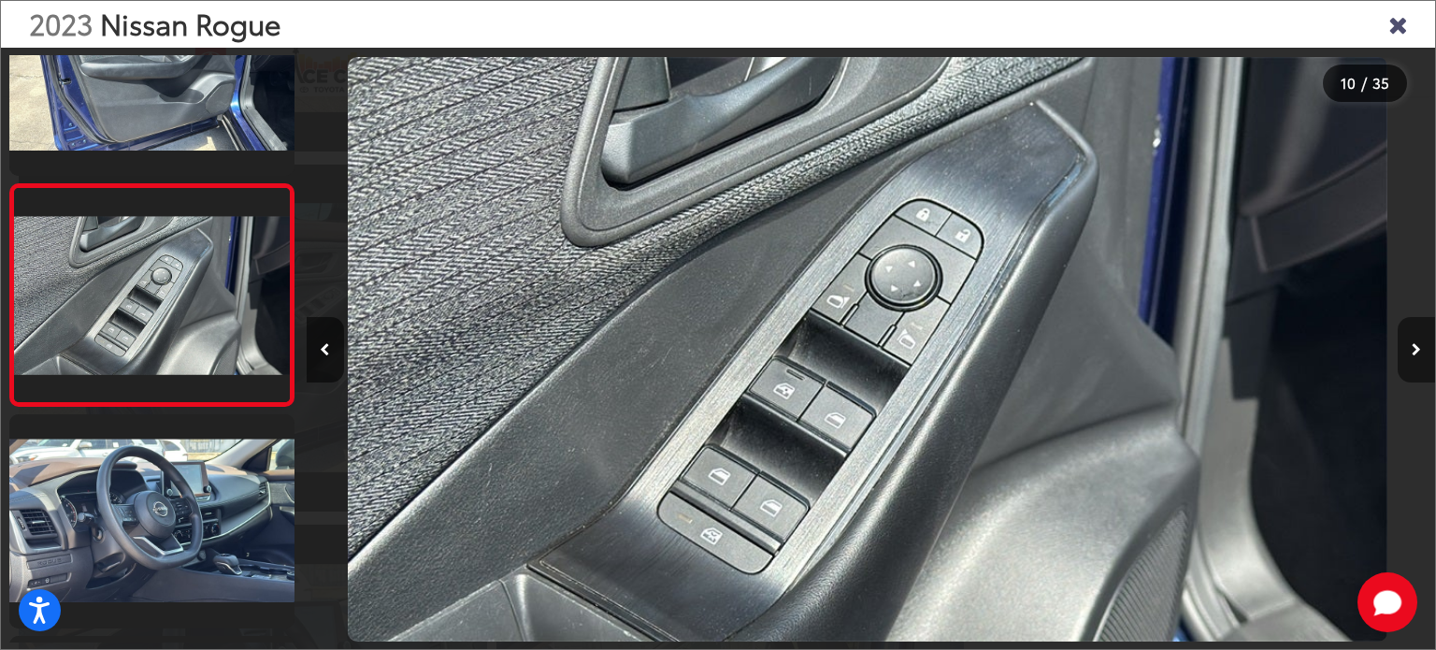
click at [1418, 340] on button "Next image" at bounding box center [1416, 349] width 37 height 65
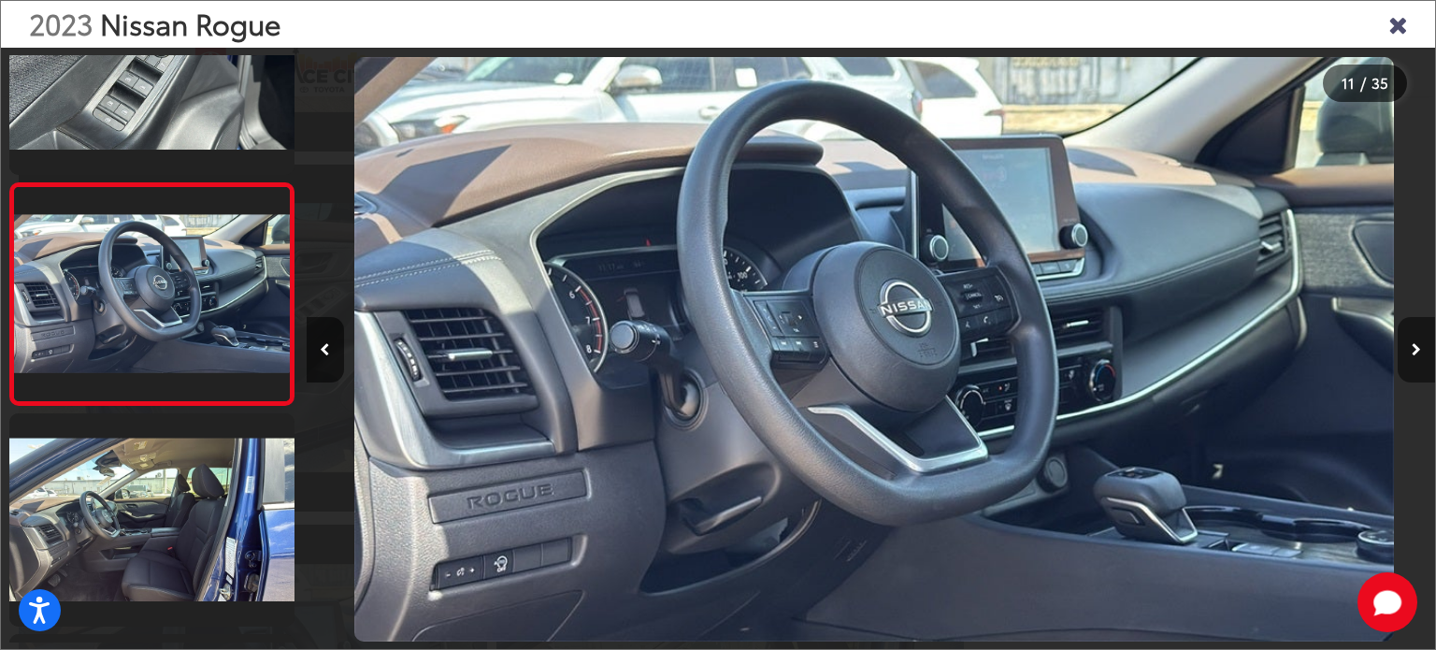
scroll to position [0, 11289]
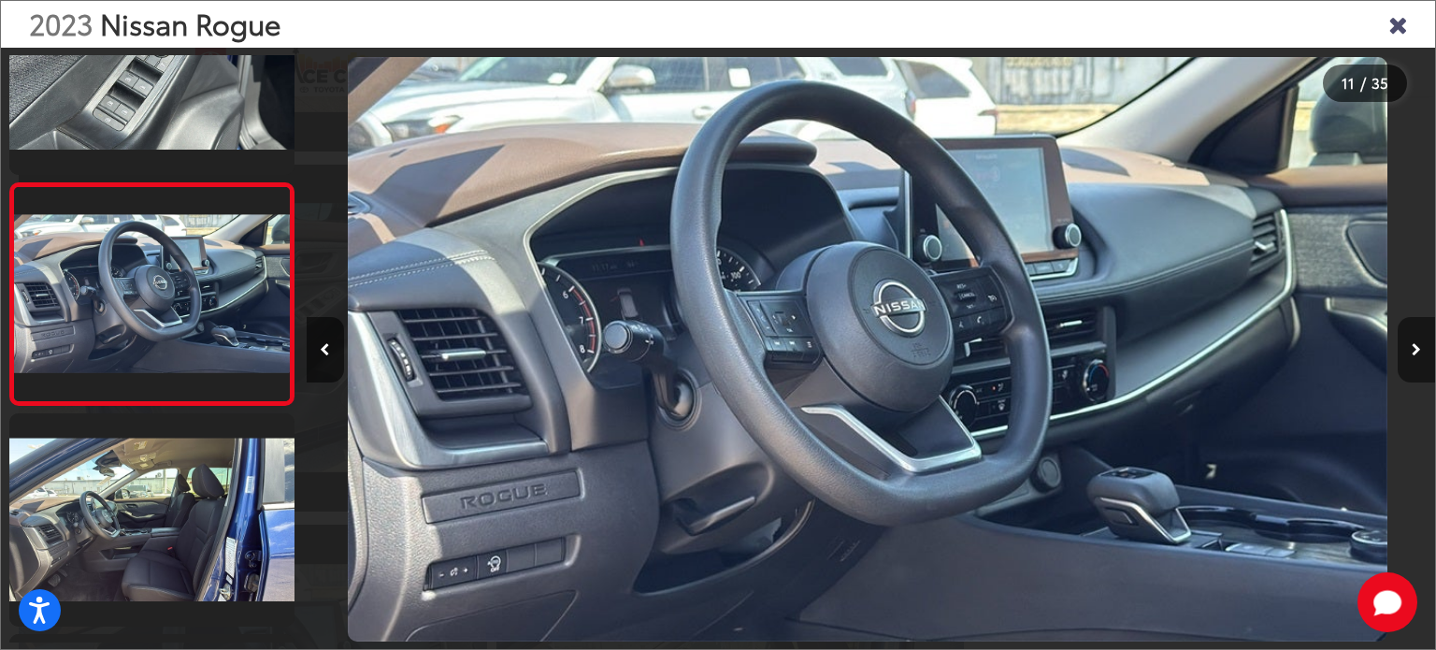
click at [1418, 340] on button "Next image" at bounding box center [1416, 349] width 37 height 65
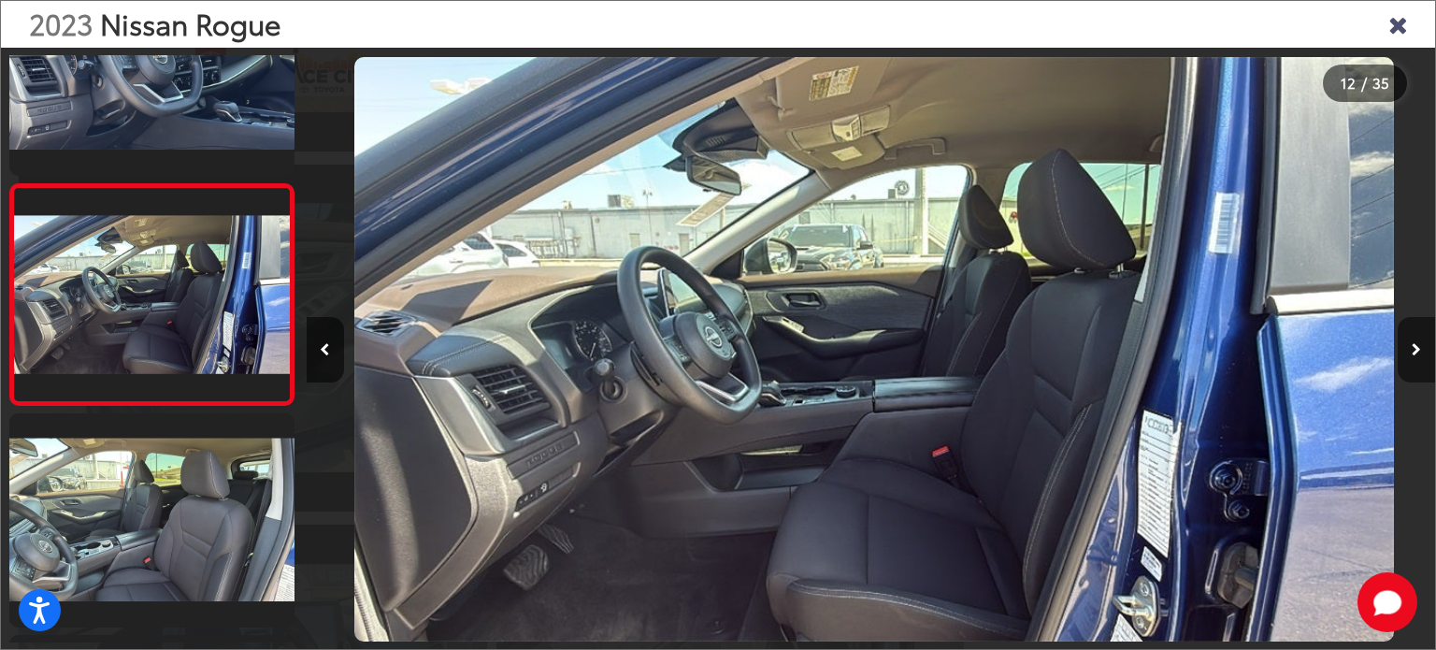
scroll to position [0, 0]
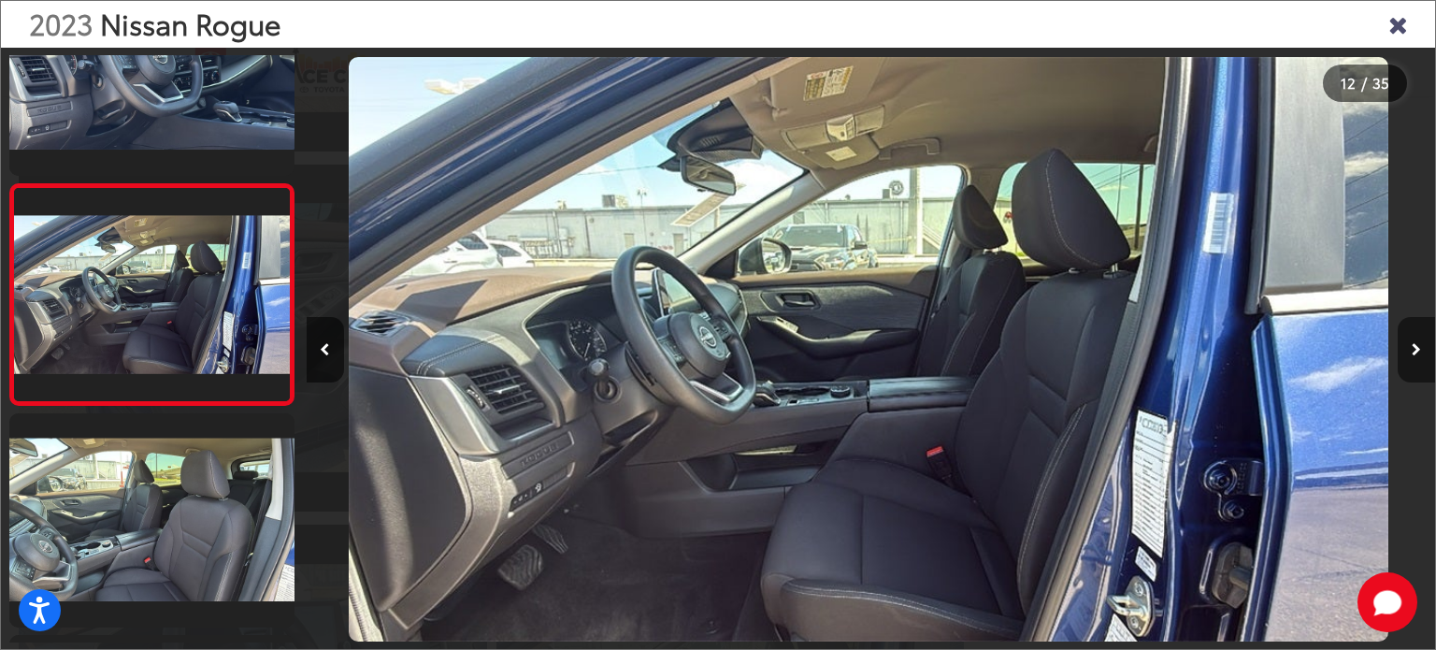
click at [1418, 340] on button "Next image" at bounding box center [1416, 349] width 37 height 65
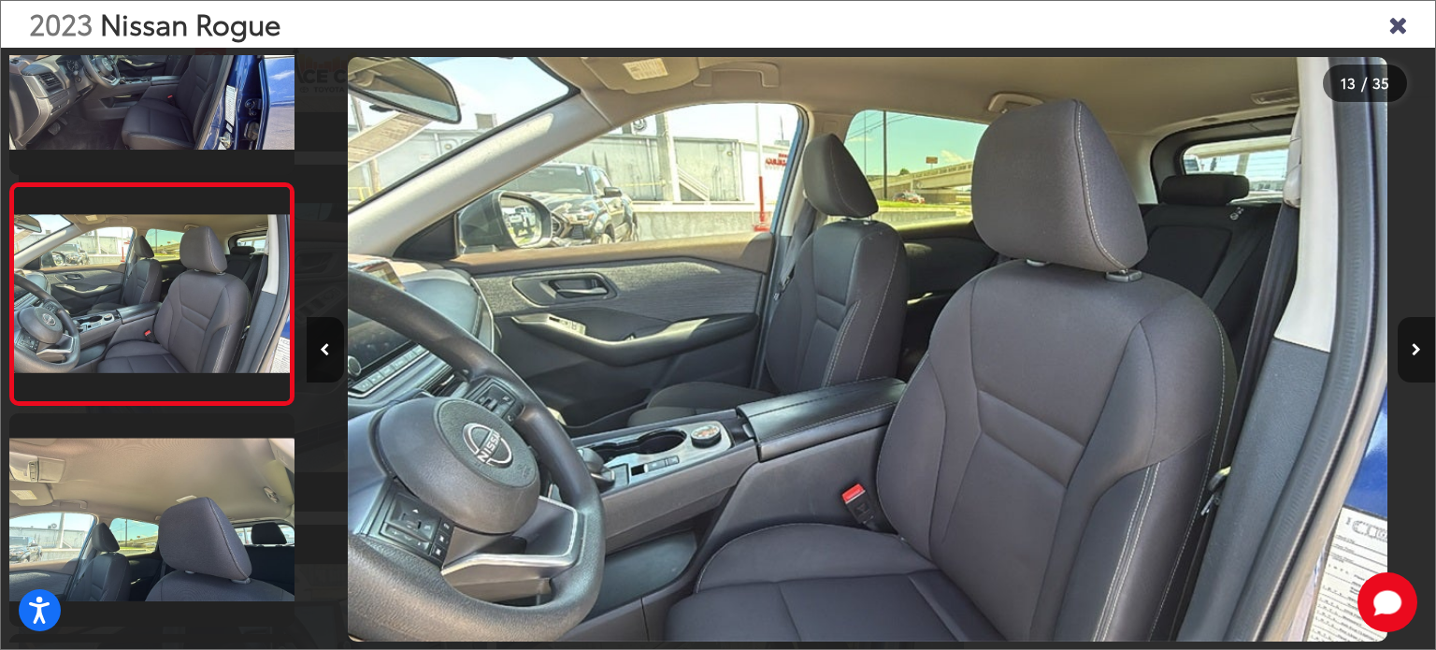
click at [1418, 340] on button "Next image" at bounding box center [1416, 349] width 37 height 65
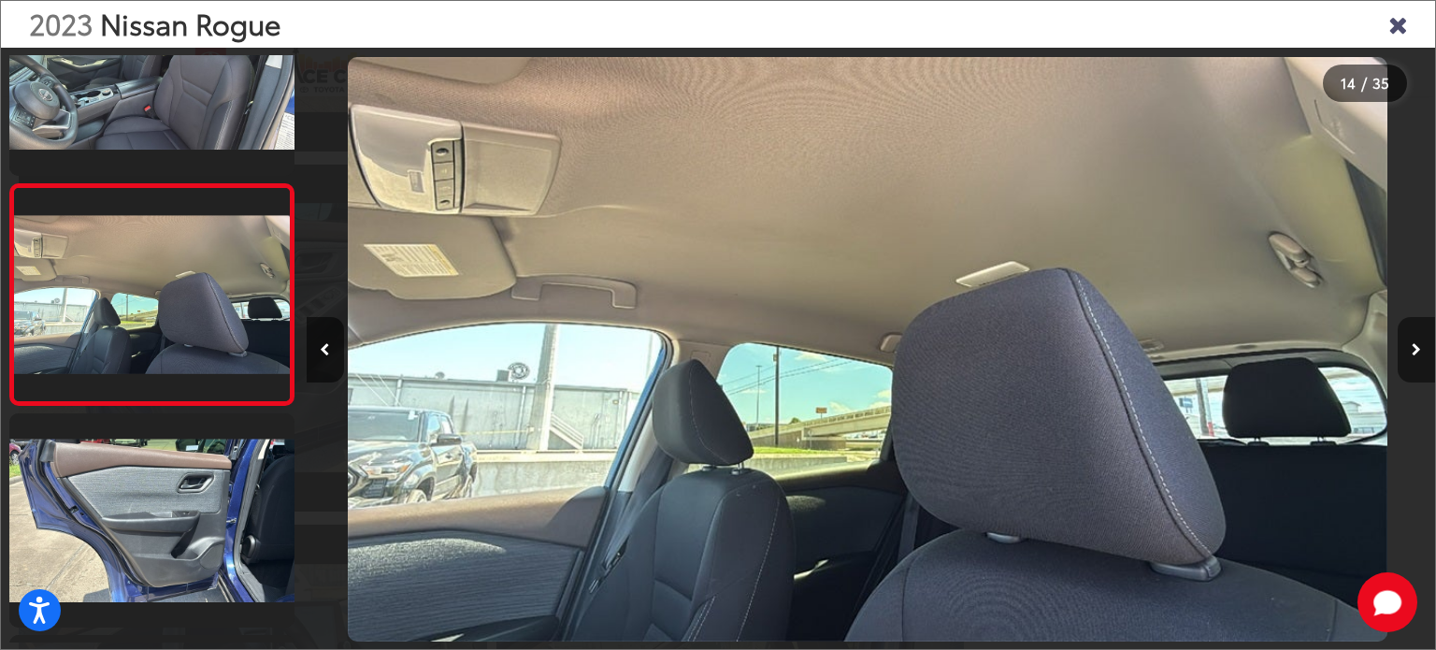
click at [1418, 340] on button "Next image" at bounding box center [1416, 349] width 37 height 65
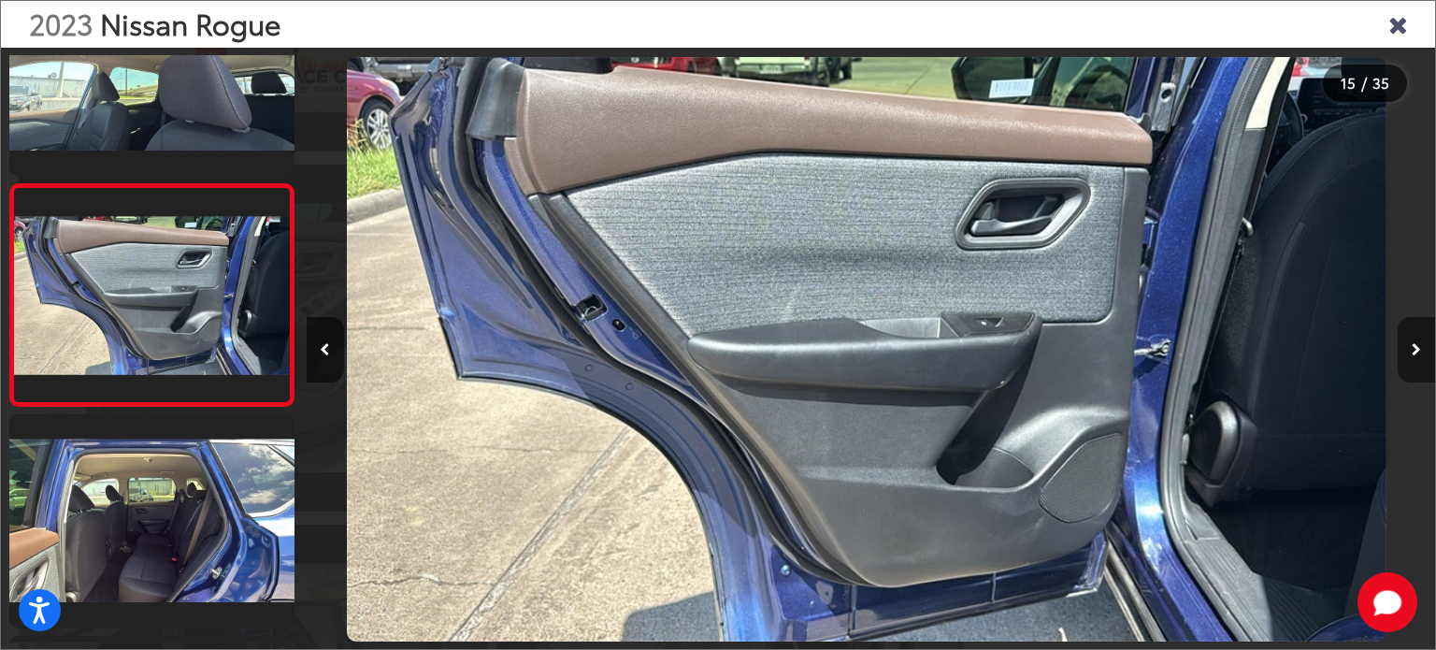
click at [1418, 340] on button "Next image" at bounding box center [1416, 349] width 37 height 65
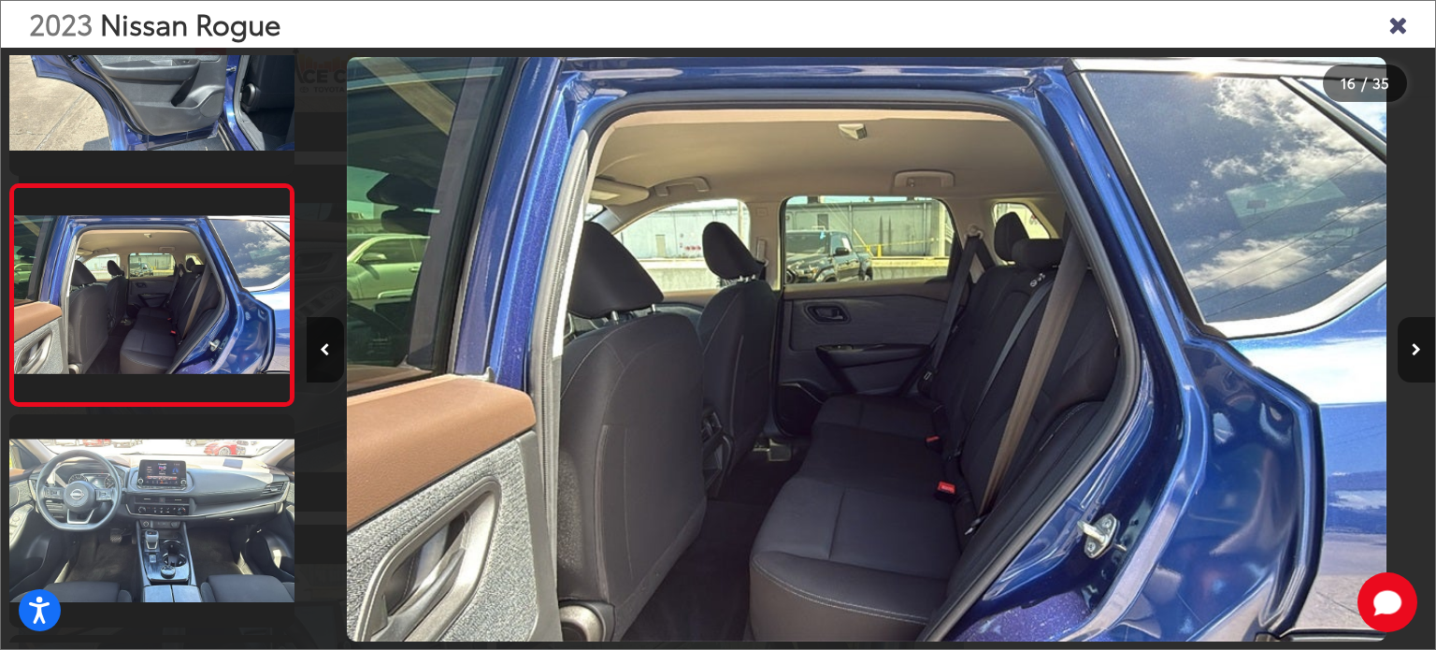
click at [1418, 340] on button "Next image" at bounding box center [1416, 349] width 37 height 65
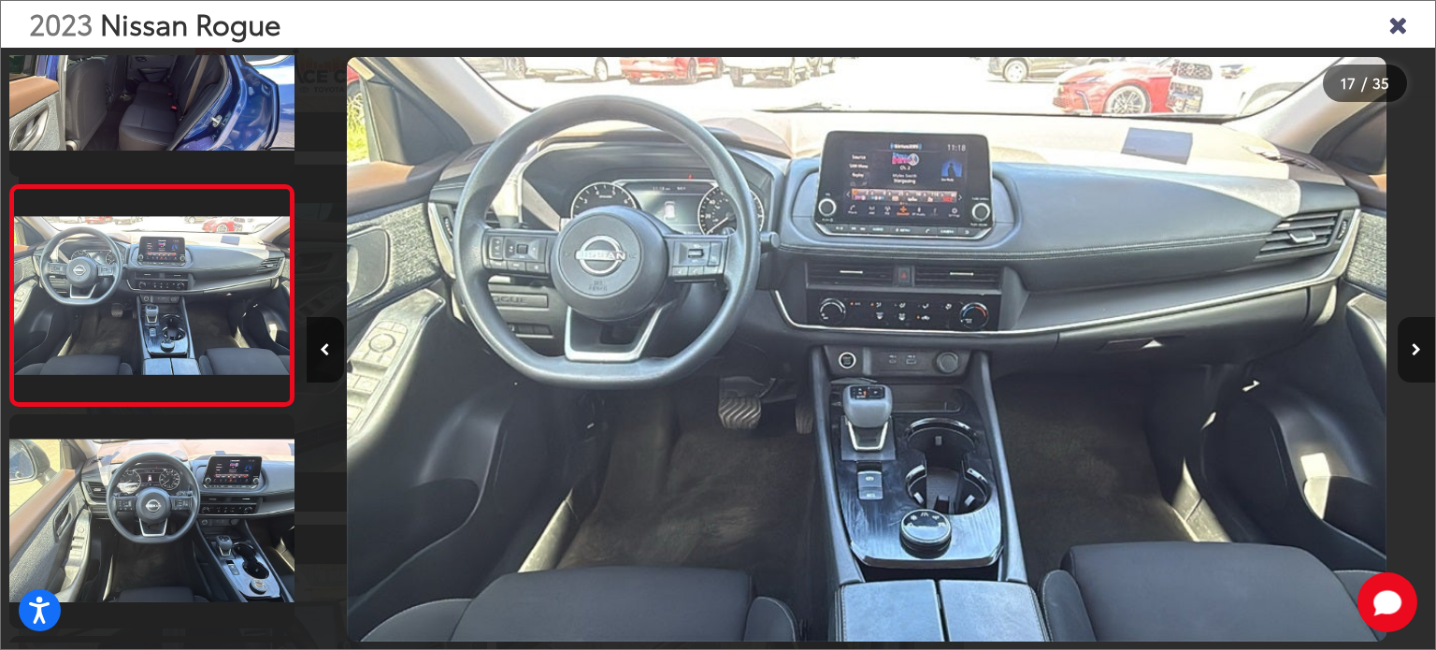
click at [1418, 340] on button "Next image" at bounding box center [1416, 349] width 37 height 65
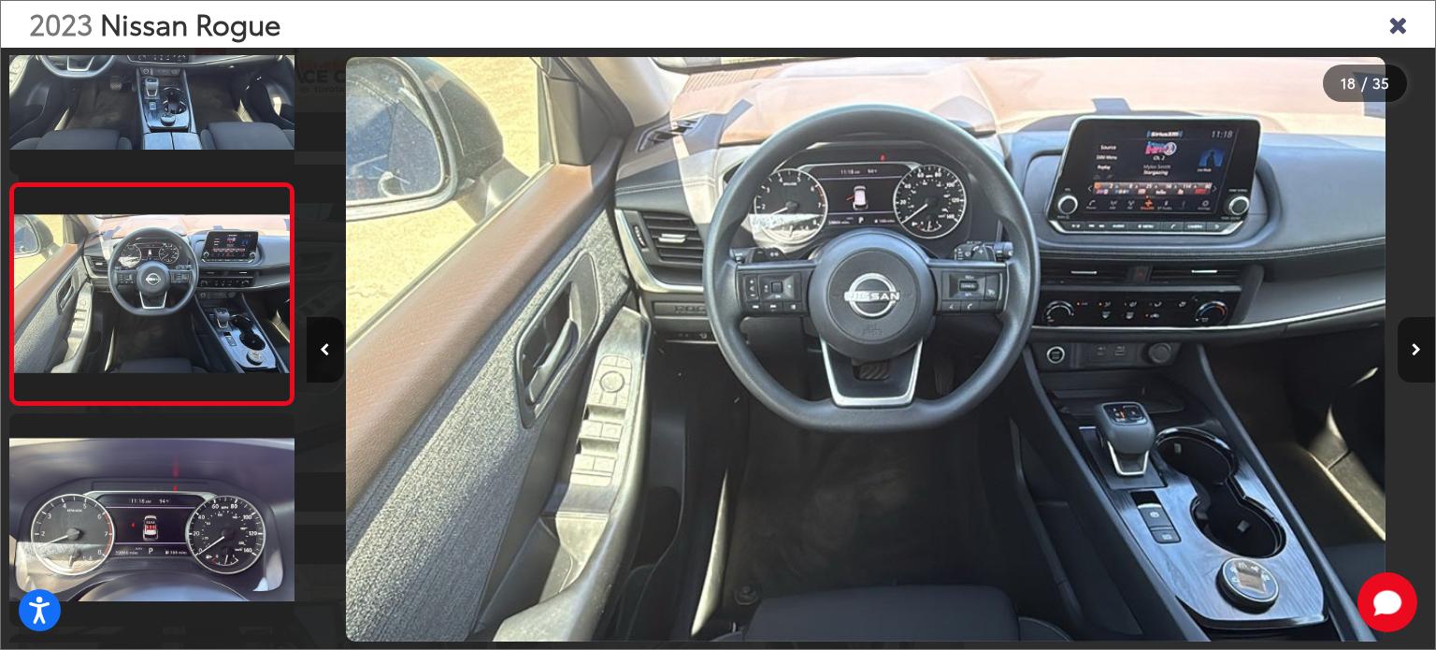
click at [1418, 340] on button "Next image" at bounding box center [1416, 349] width 37 height 65
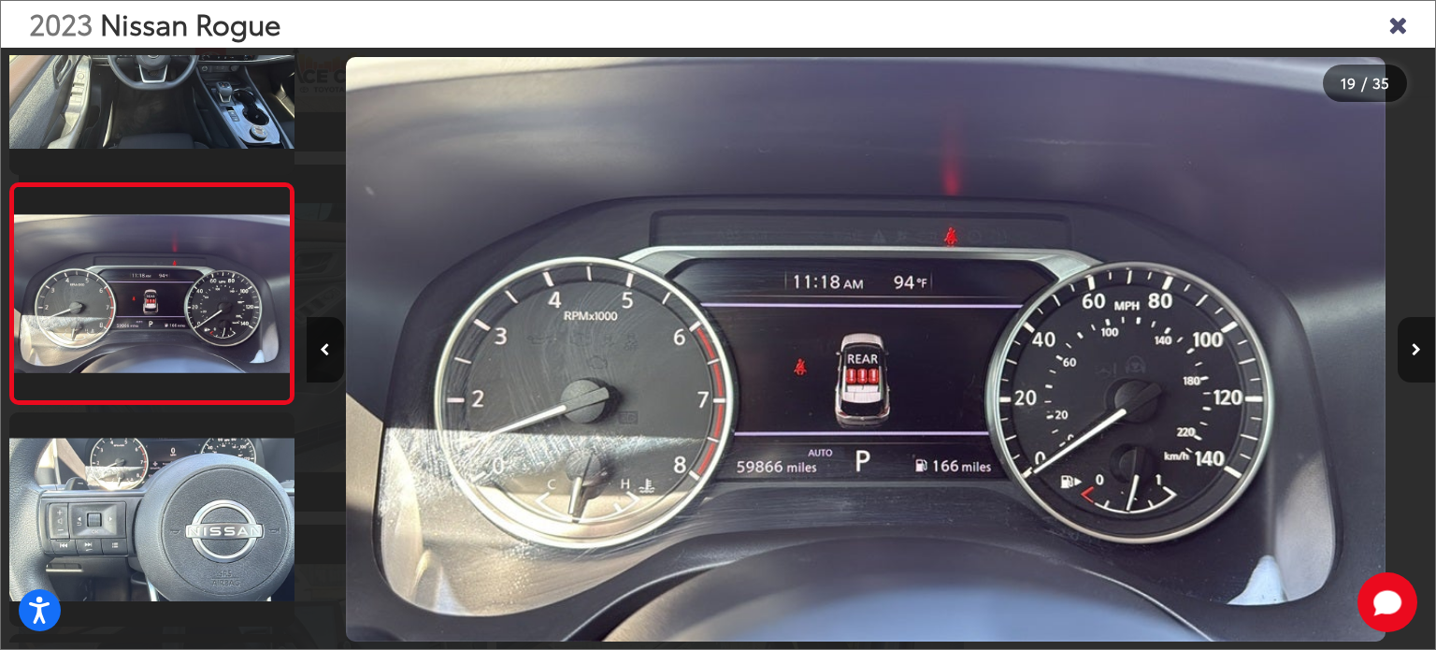
click at [1418, 340] on button "Next image" at bounding box center [1416, 349] width 37 height 65
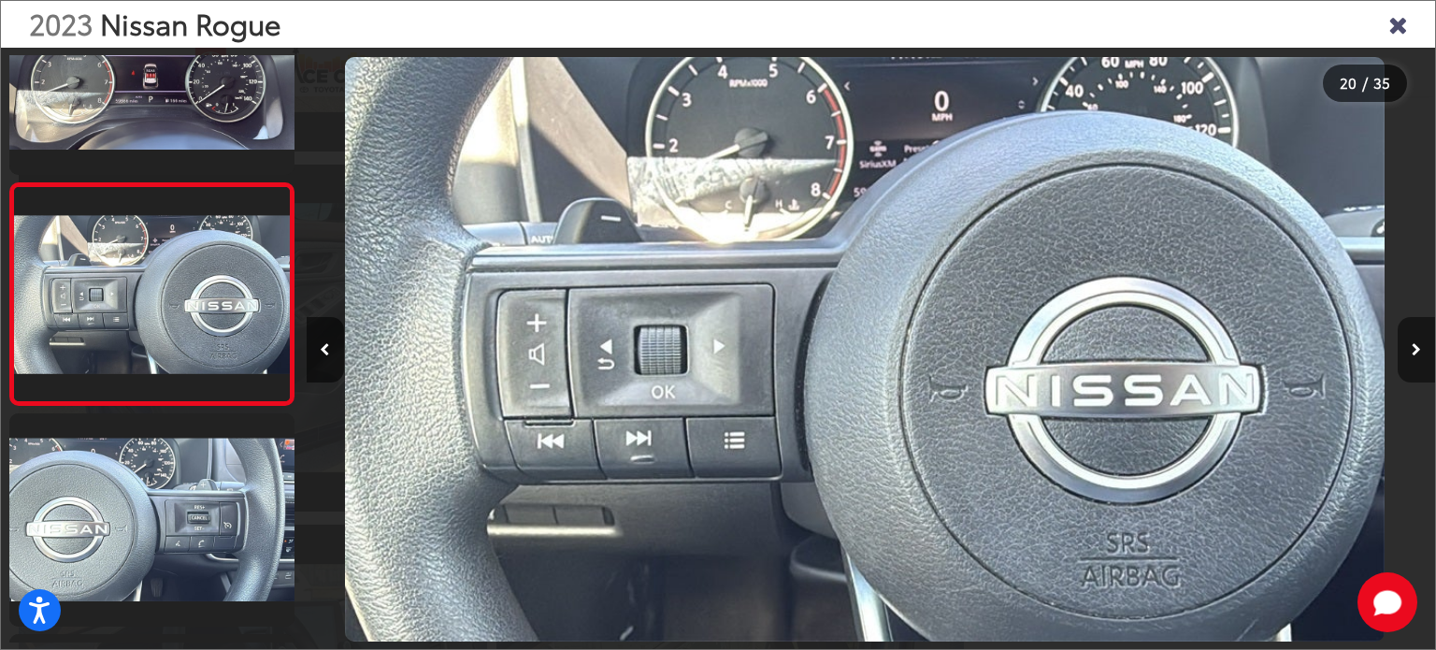
click at [1418, 340] on button "Next image" at bounding box center [1416, 349] width 37 height 65
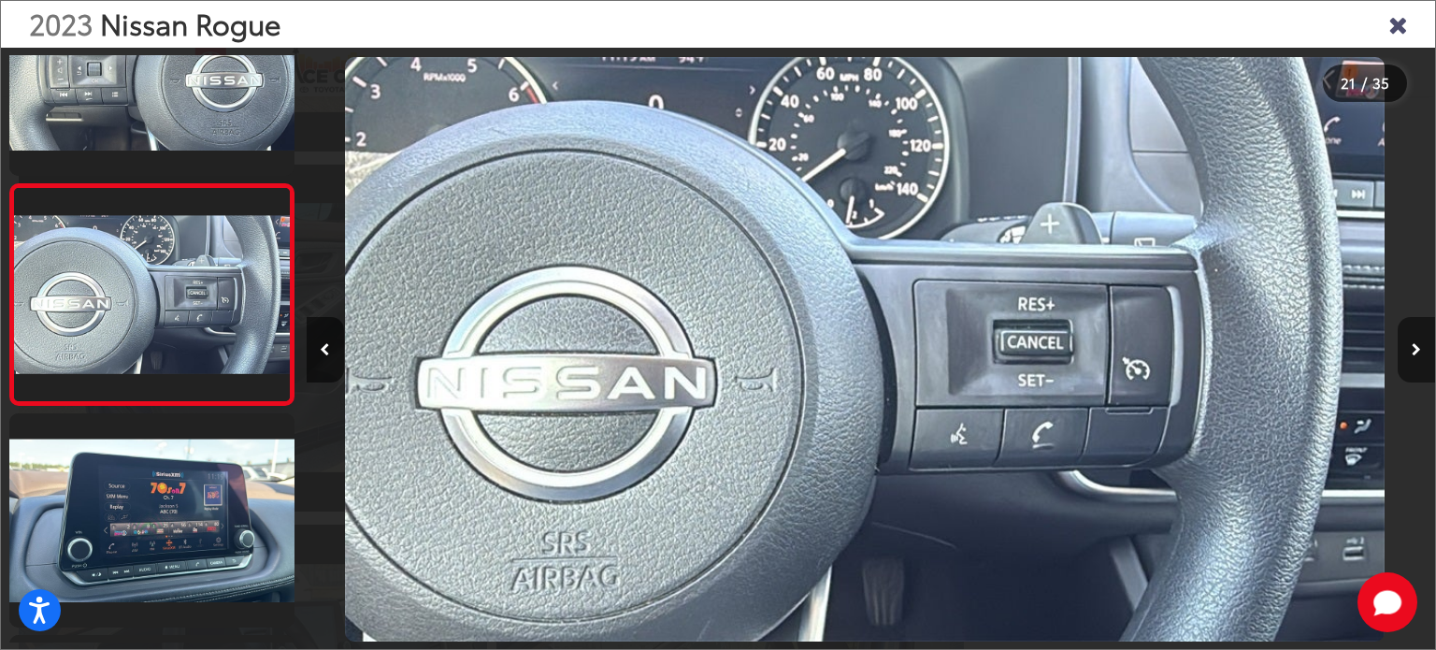
click at [1418, 340] on button "Next image" at bounding box center [1416, 349] width 37 height 65
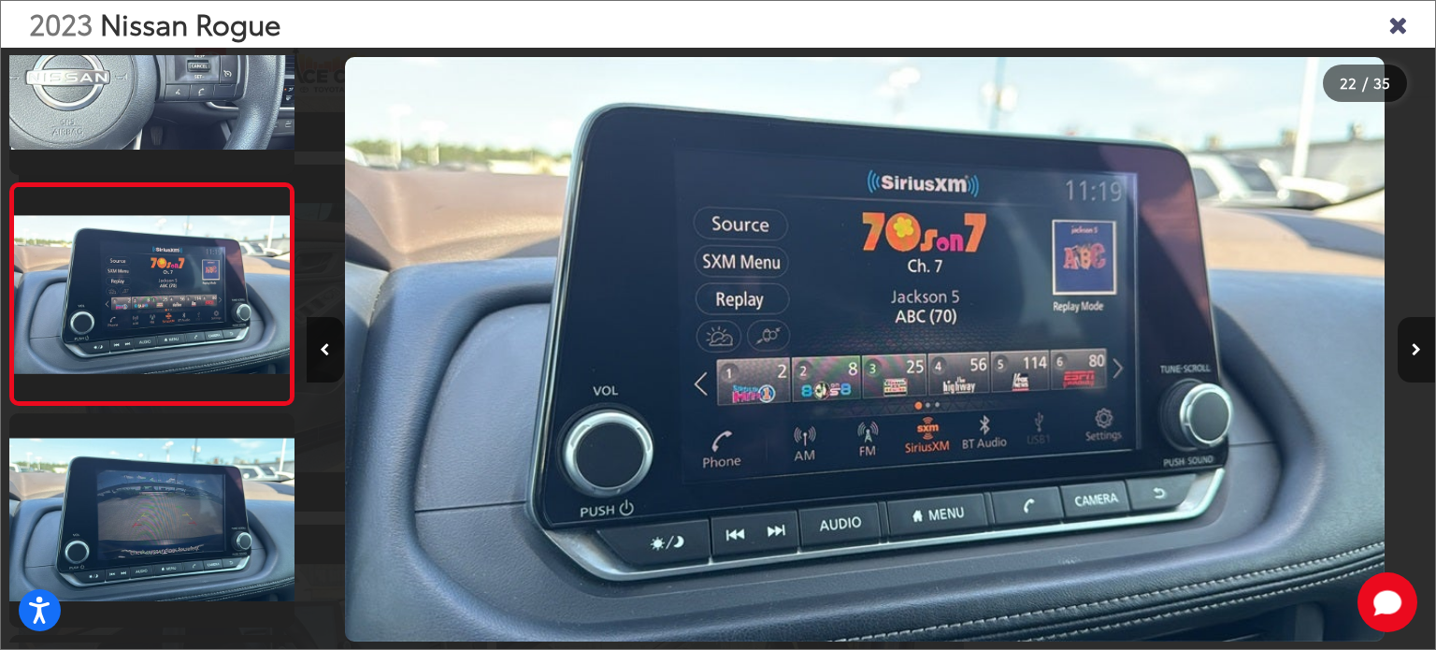
click at [1418, 340] on button "Next image" at bounding box center [1416, 349] width 37 height 65
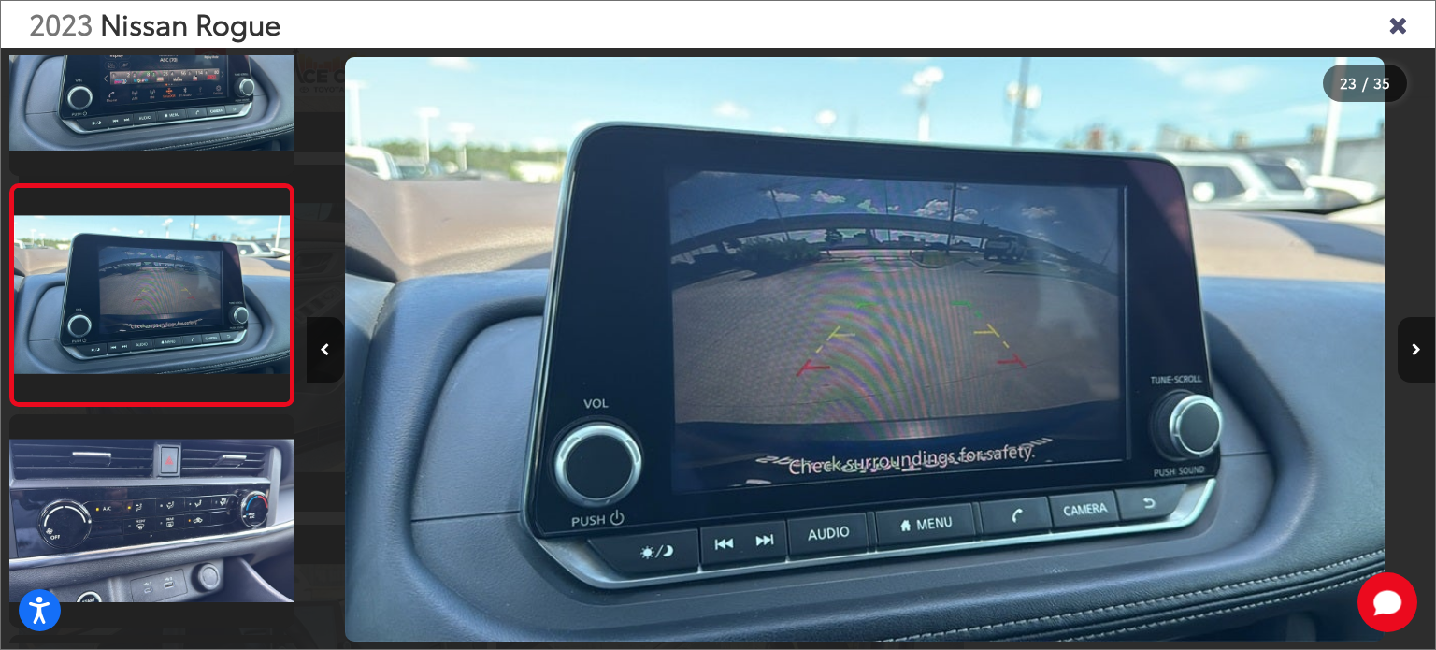
click at [1418, 340] on button "Next image" at bounding box center [1416, 349] width 37 height 65
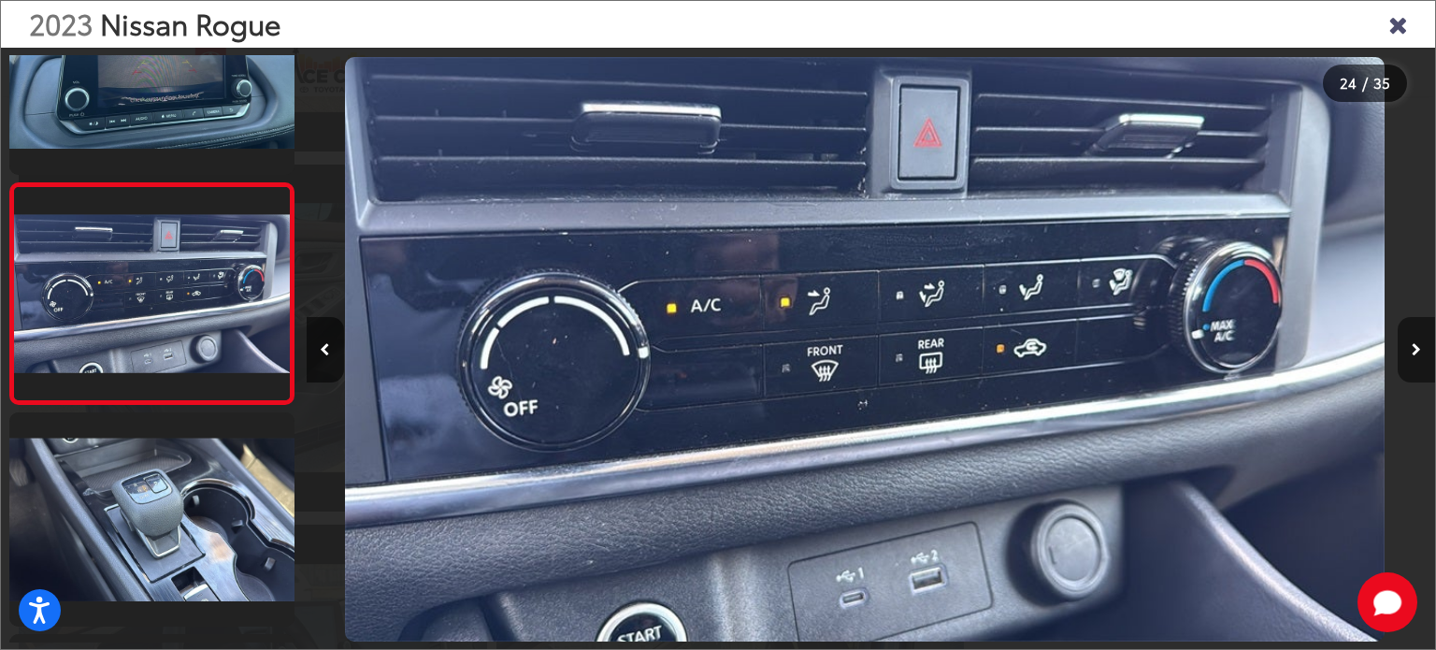
click at [1418, 340] on button "Next image" at bounding box center [1416, 349] width 37 height 65
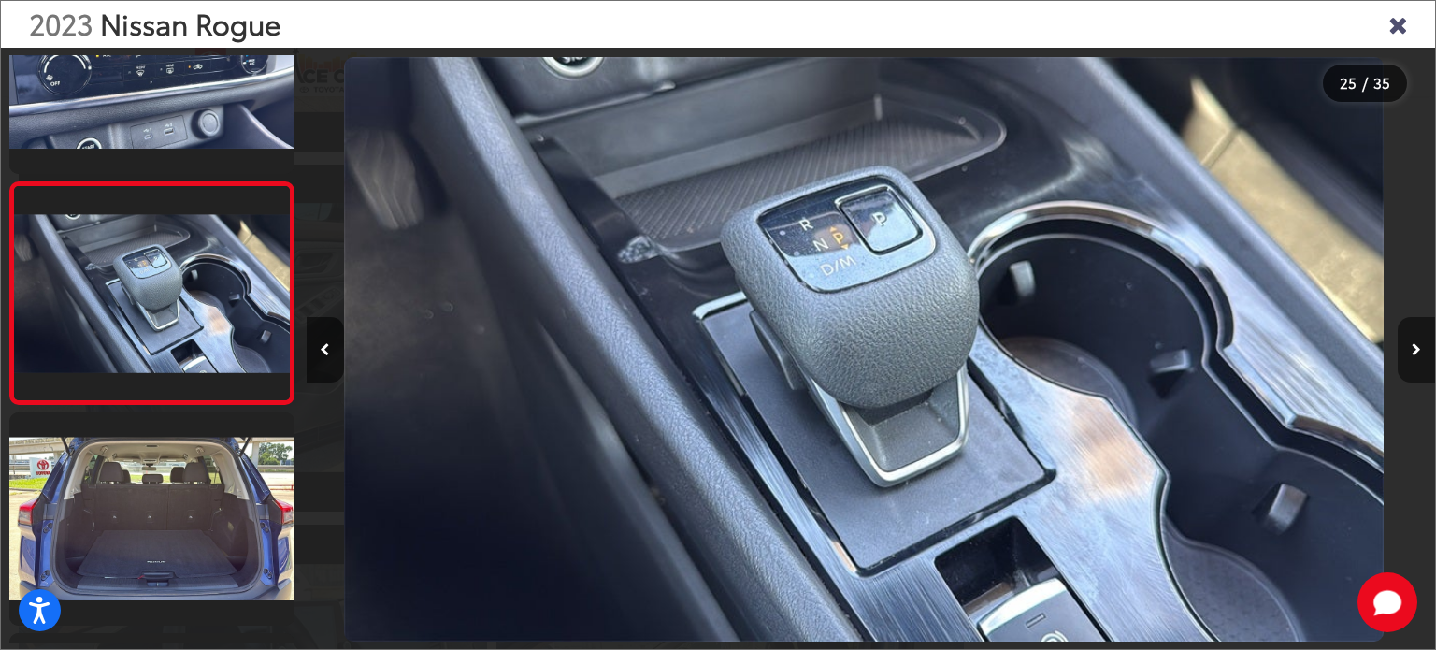
click at [1418, 340] on button "Next image" at bounding box center [1416, 349] width 37 height 65
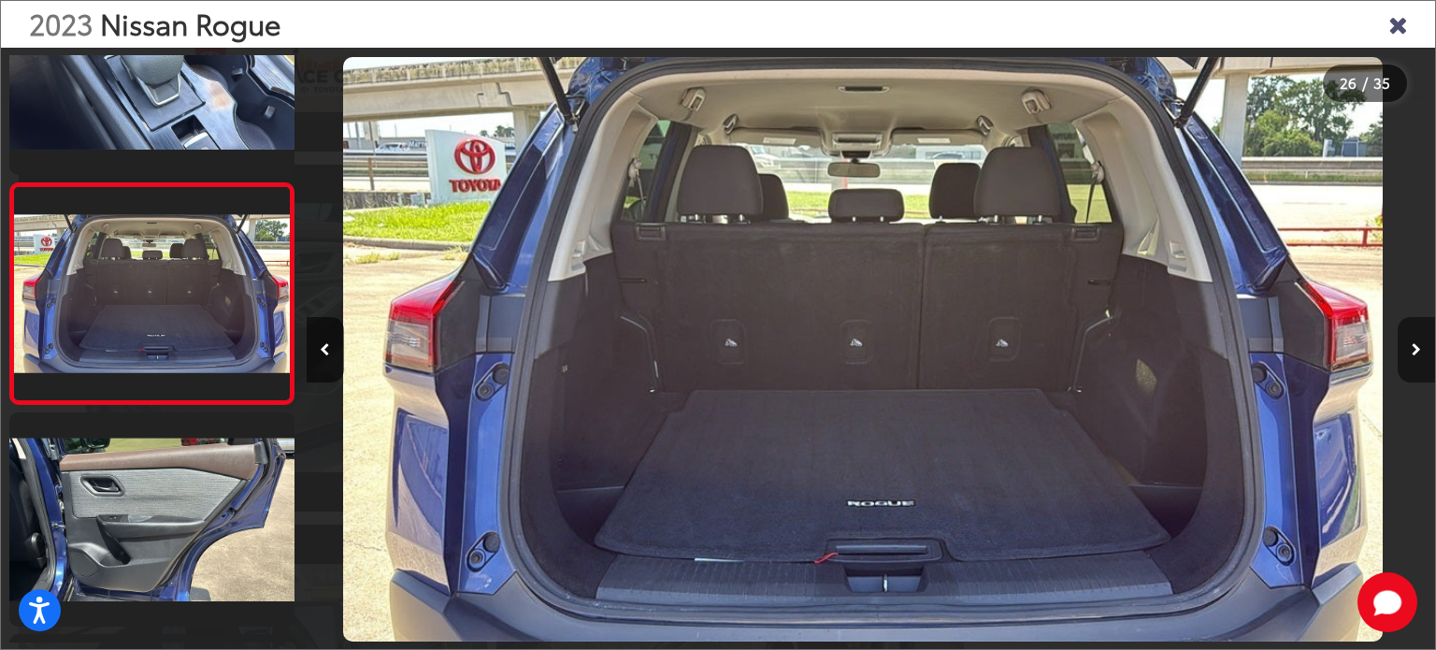
click at [1419, 340] on button "Next image" at bounding box center [1416, 349] width 37 height 65
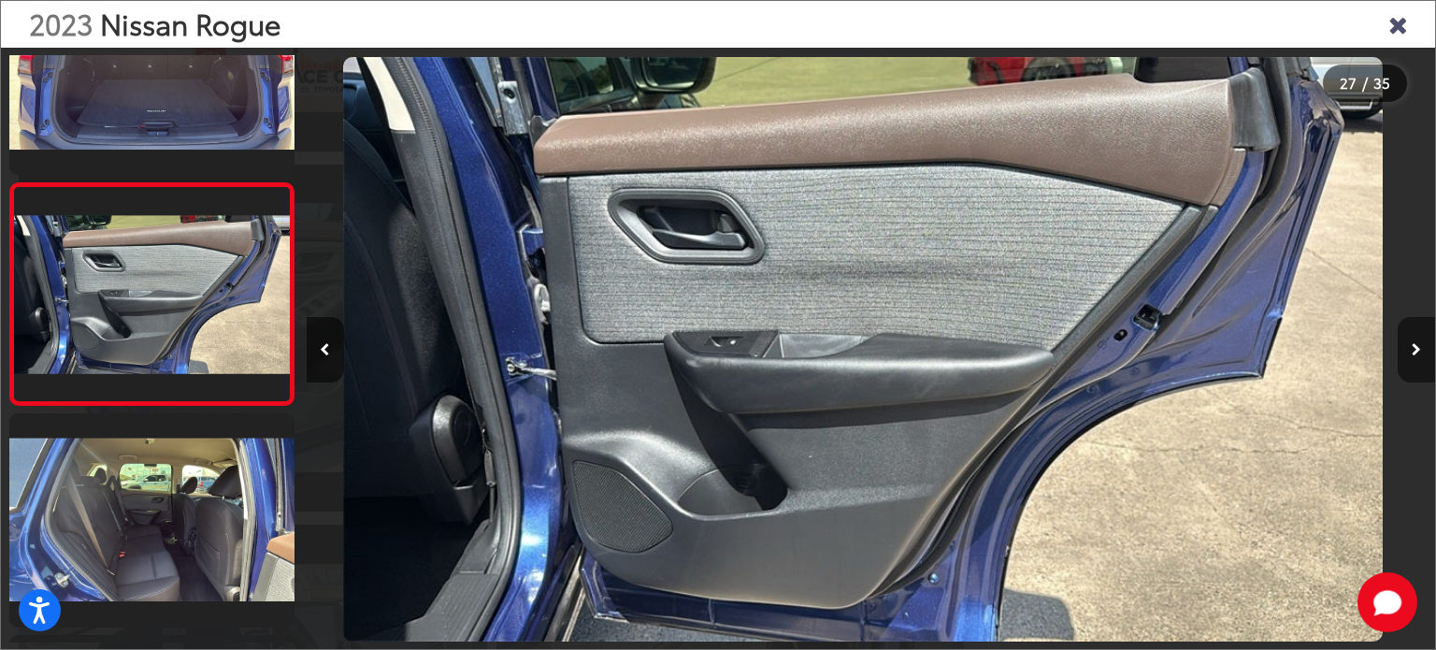
click at [1419, 340] on button "Next image" at bounding box center [1416, 349] width 37 height 65
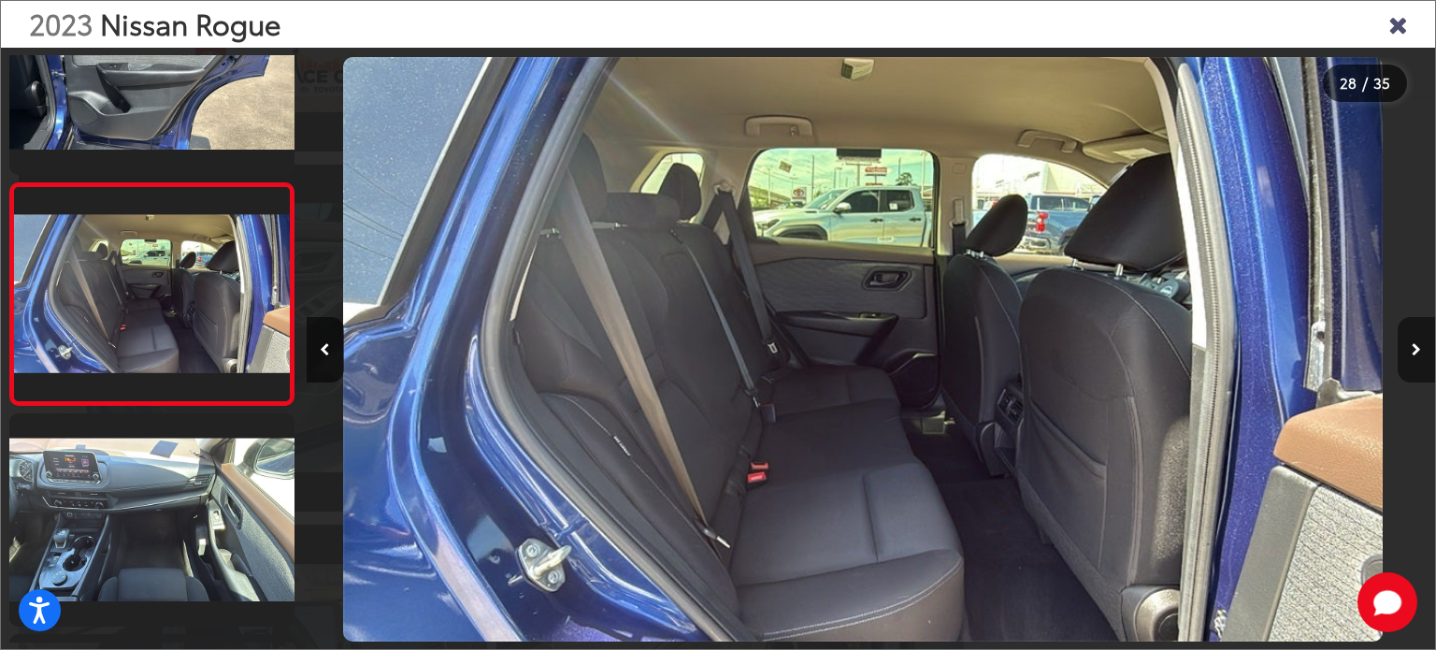
click at [1419, 340] on button "Next image" at bounding box center [1416, 349] width 37 height 65
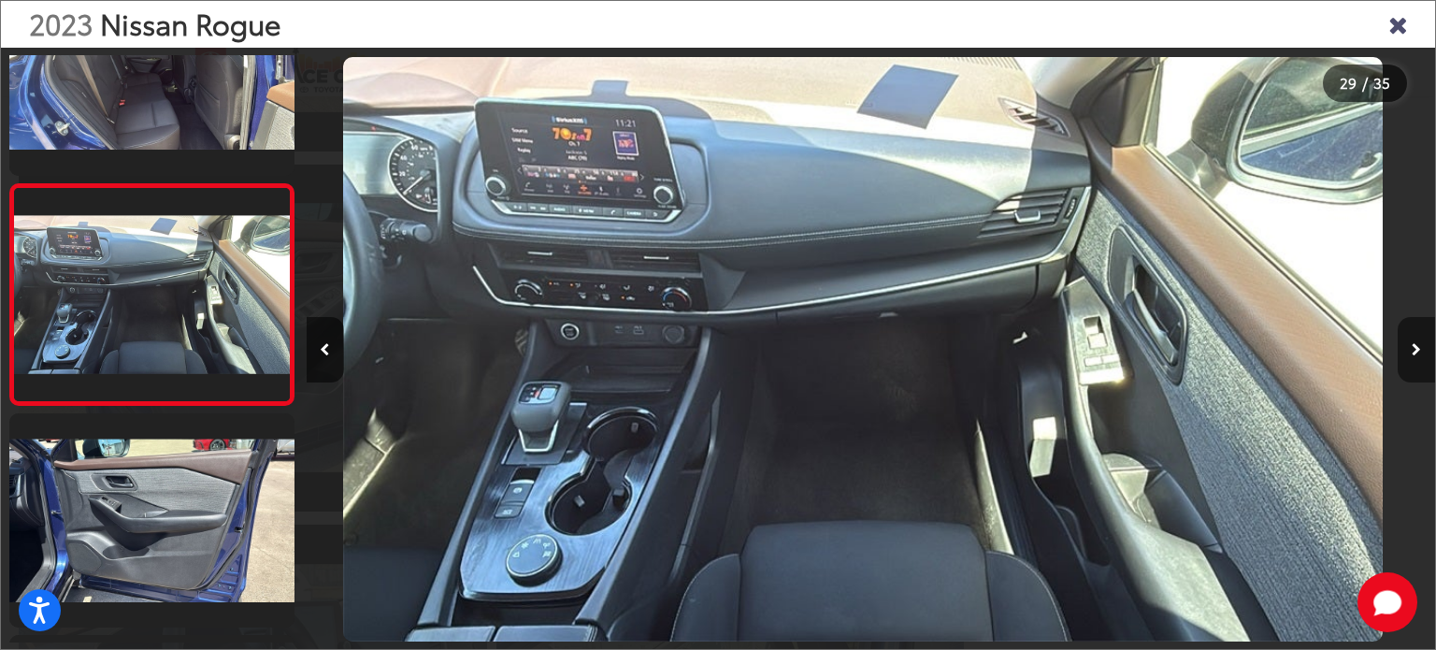
click at [1419, 340] on button "Next image" at bounding box center [1416, 349] width 37 height 65
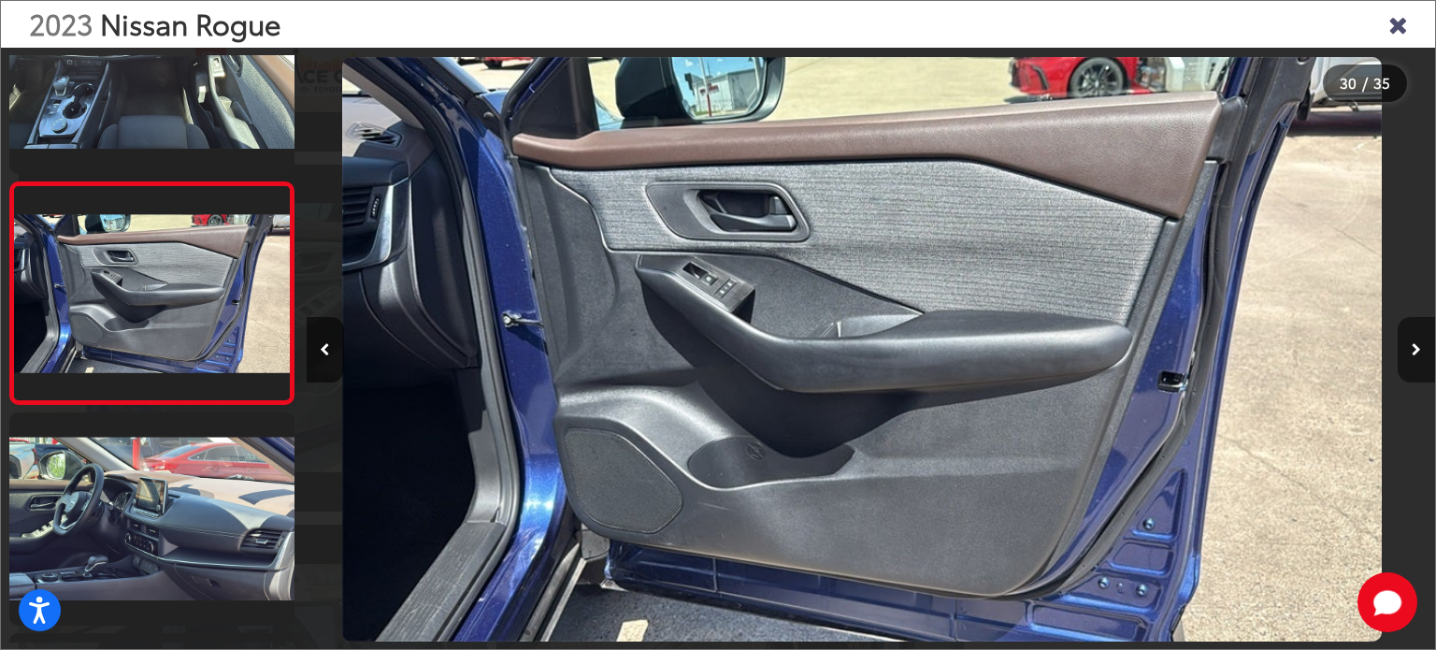
click at [1419, 340] on button "Next image" at bounding box center [1416, 349] width 37 height 65
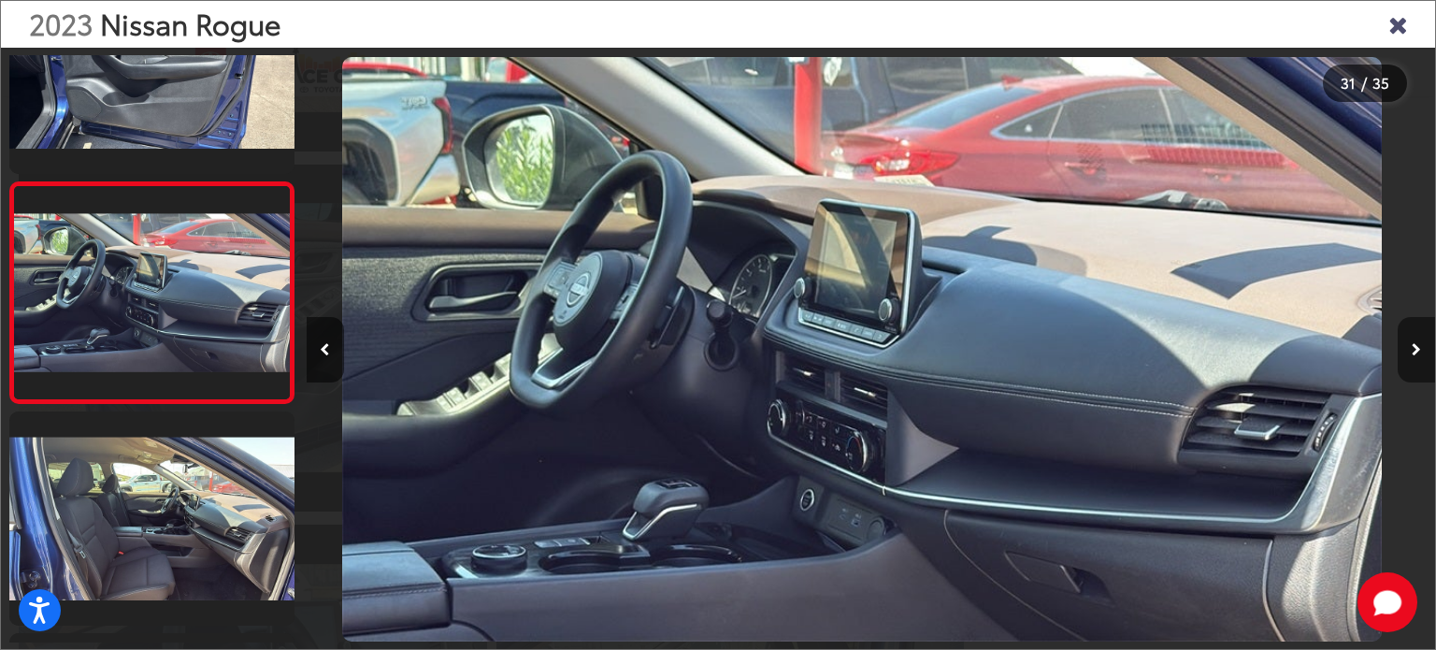
click at [1419, 340] on button "Next image" at bounding box center [1416, 349] width 37 height 65
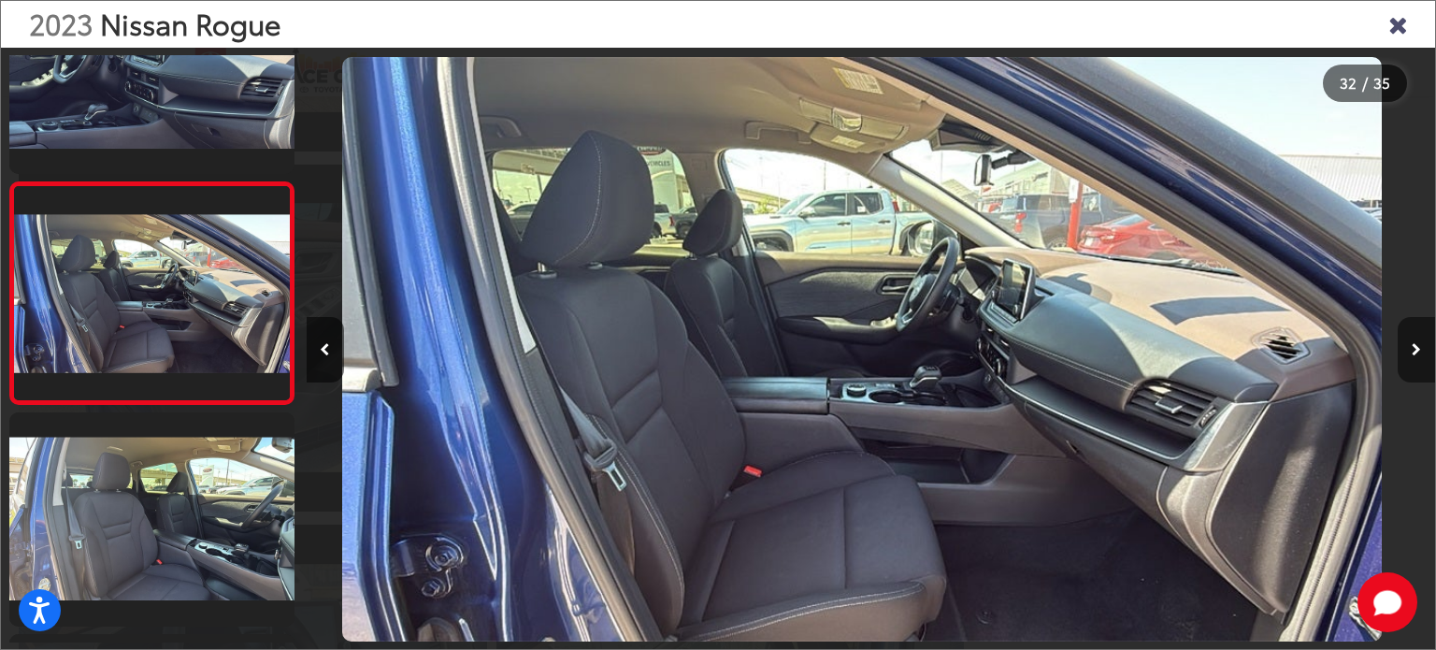
click at [1419, 340] on button "Next image" at bounding box center [1416, 349] width 37 height 65
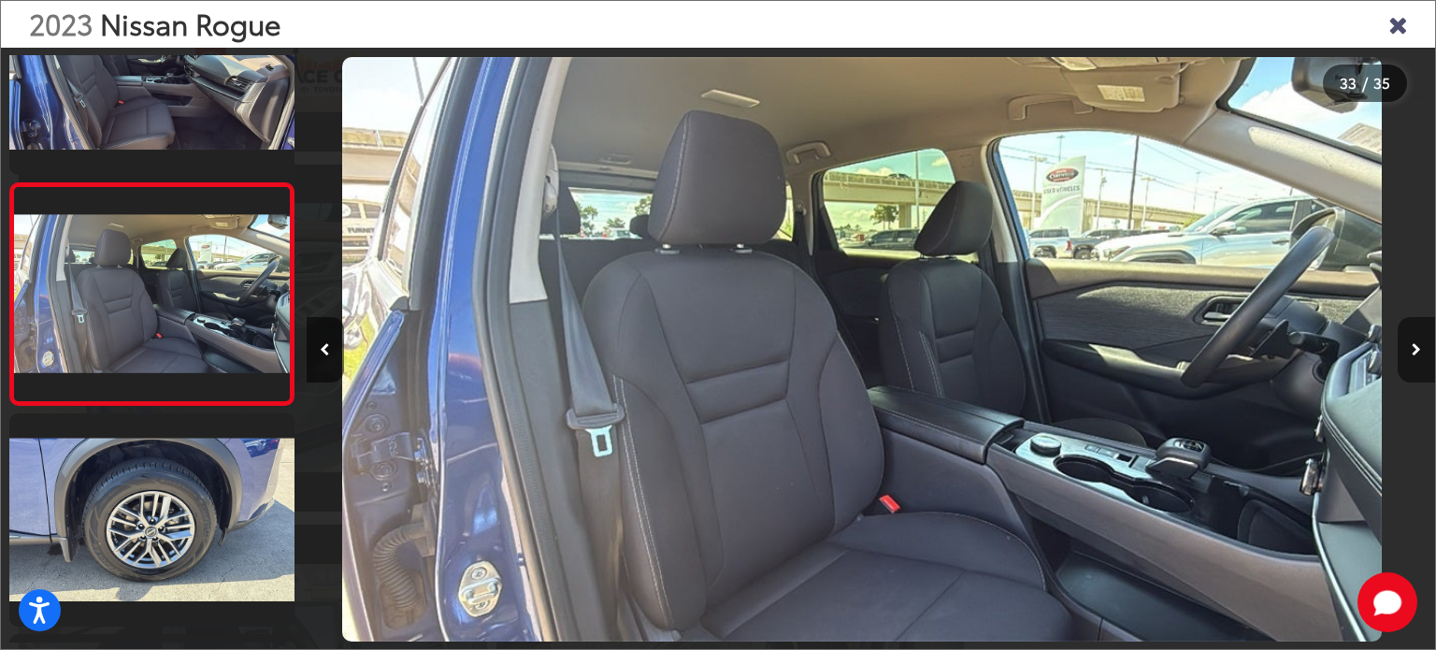
click at [1419, 340] on button "Next image" at bounding box center [1416, 349] width 37 height 65
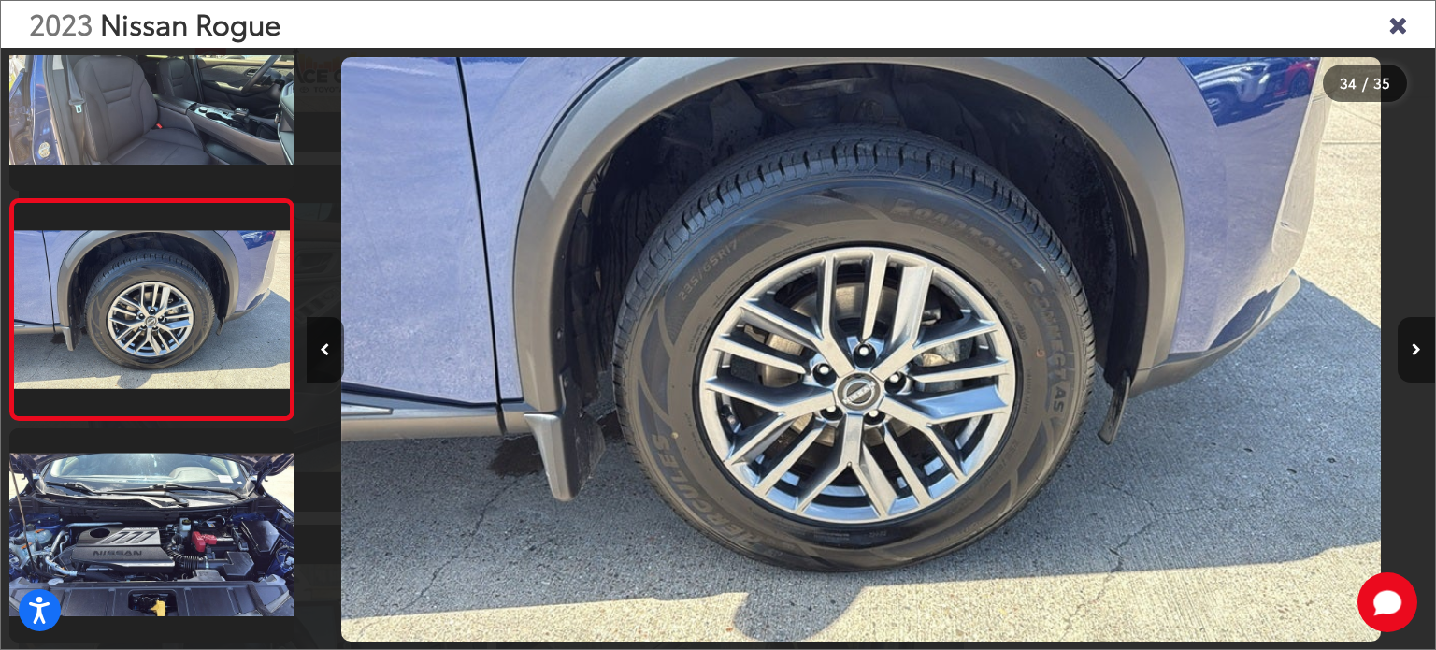
click at [1419, 340] on button "Next image" at bounding box center [1416, 349] width 37 height 65
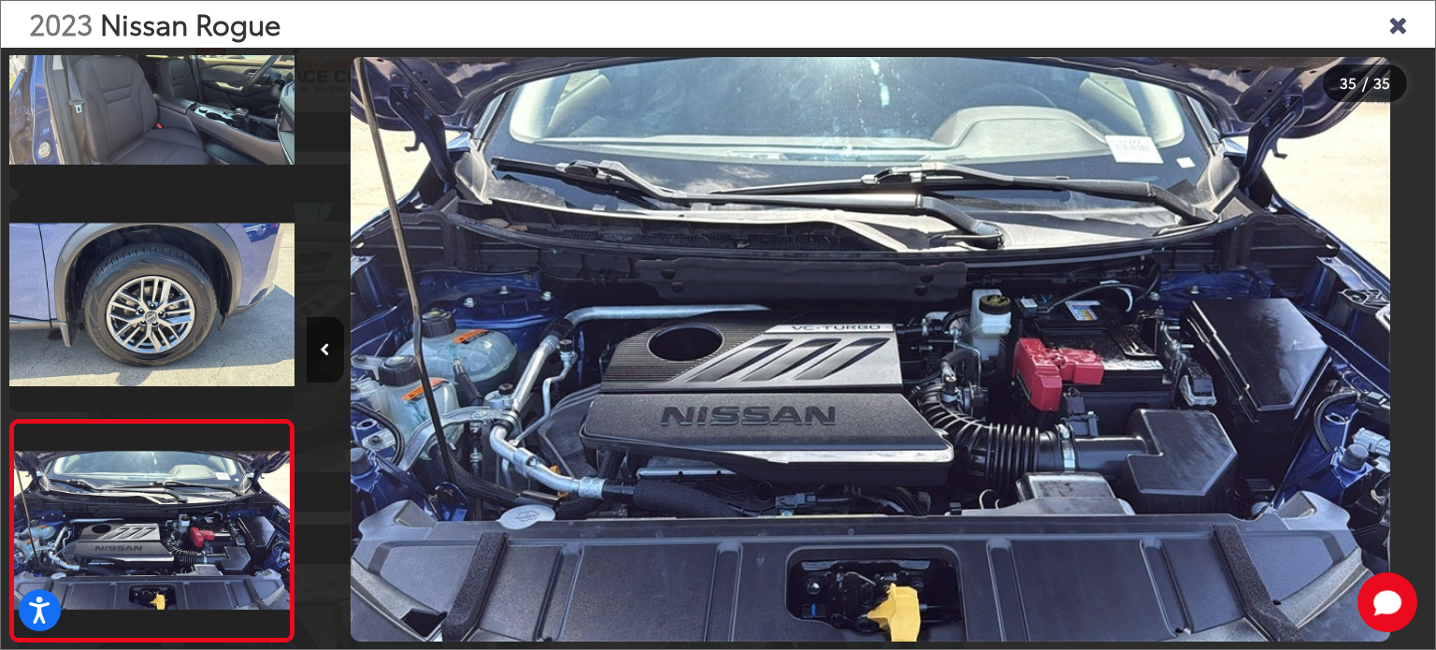
click at [1419, 340] on div at bounding box center [1294, 349] width 282 height 603
click at [1399, 32] on icon "Close gallery" at bounding box center [1397, 23] width 19 height 24
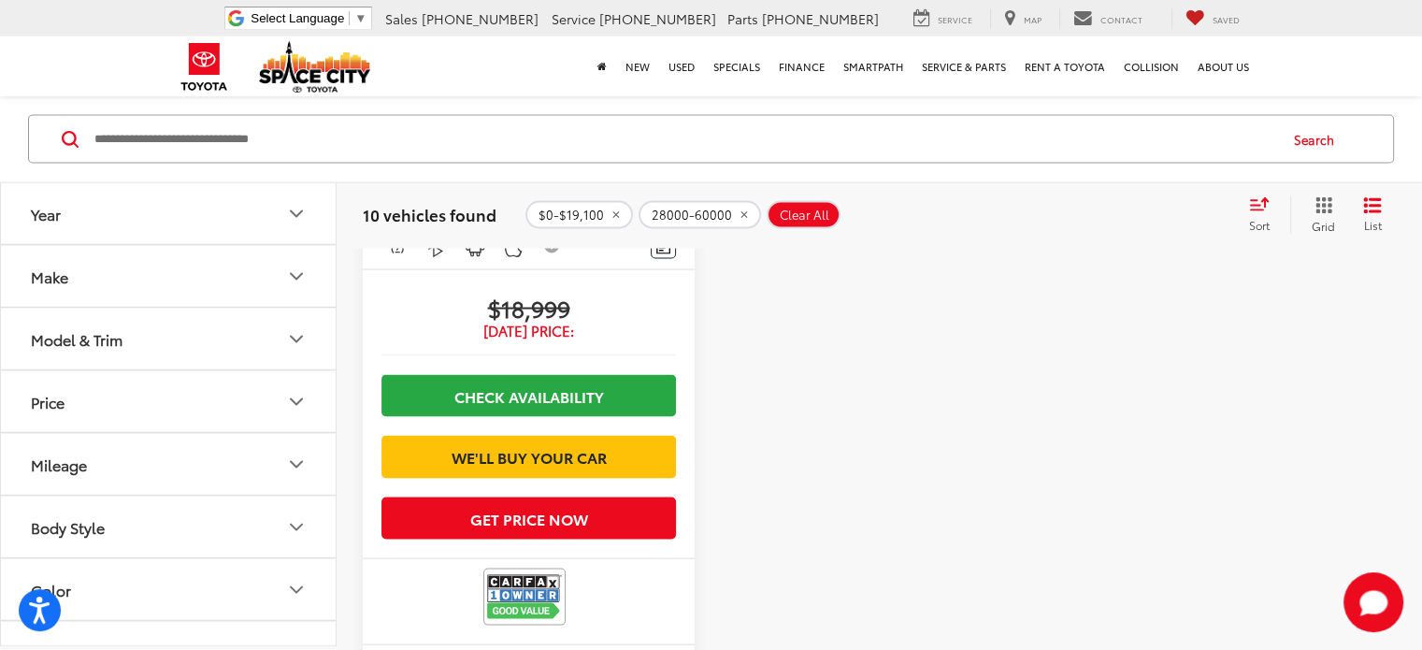
scroll to position [3786, 0]
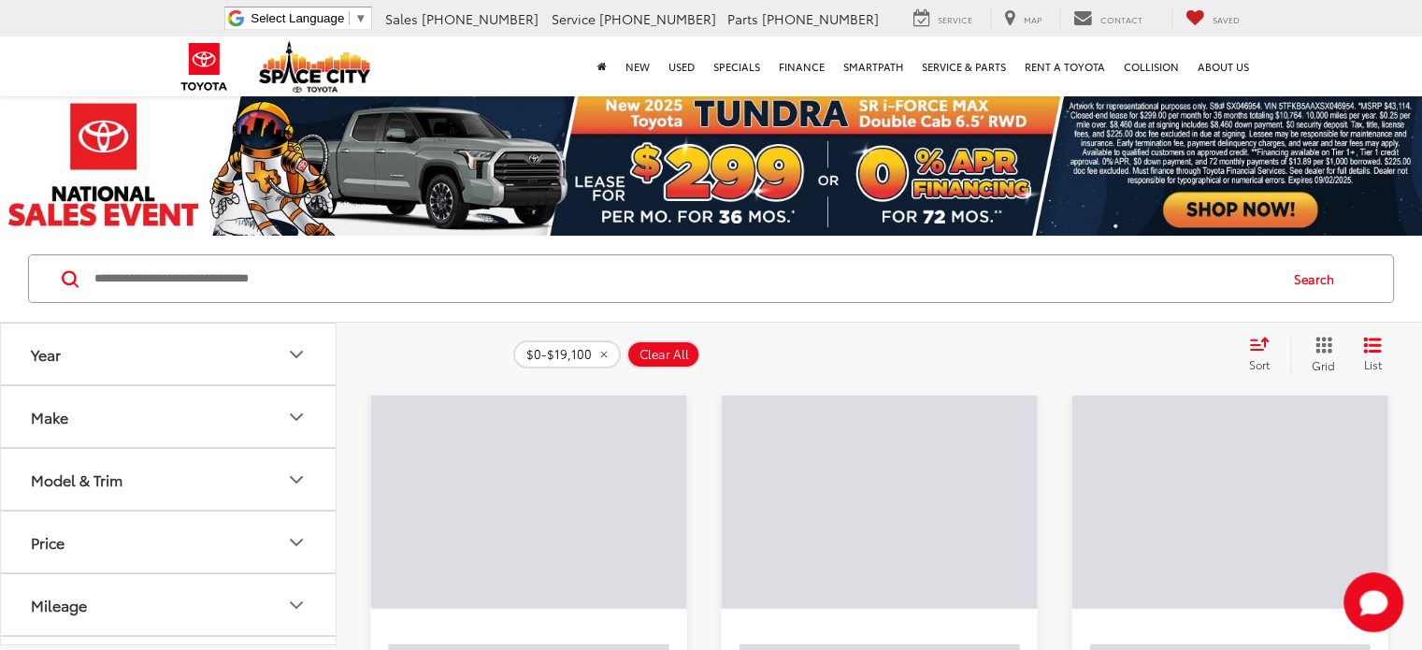
scroll to position [2573, 0]
